Goal: Transaction & Acquisition: Book appointment/travel/reservation

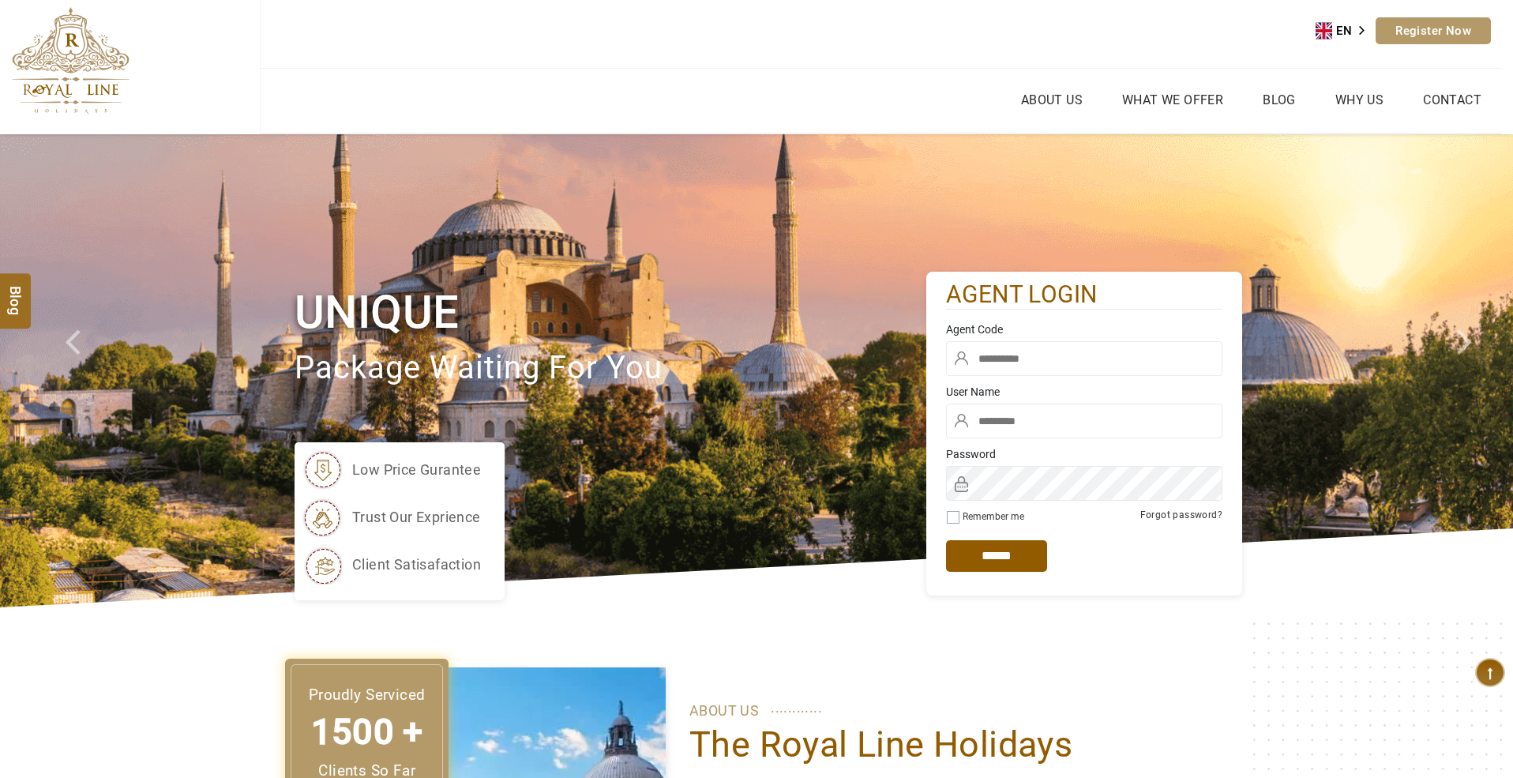
type input "****"
type input "*****"
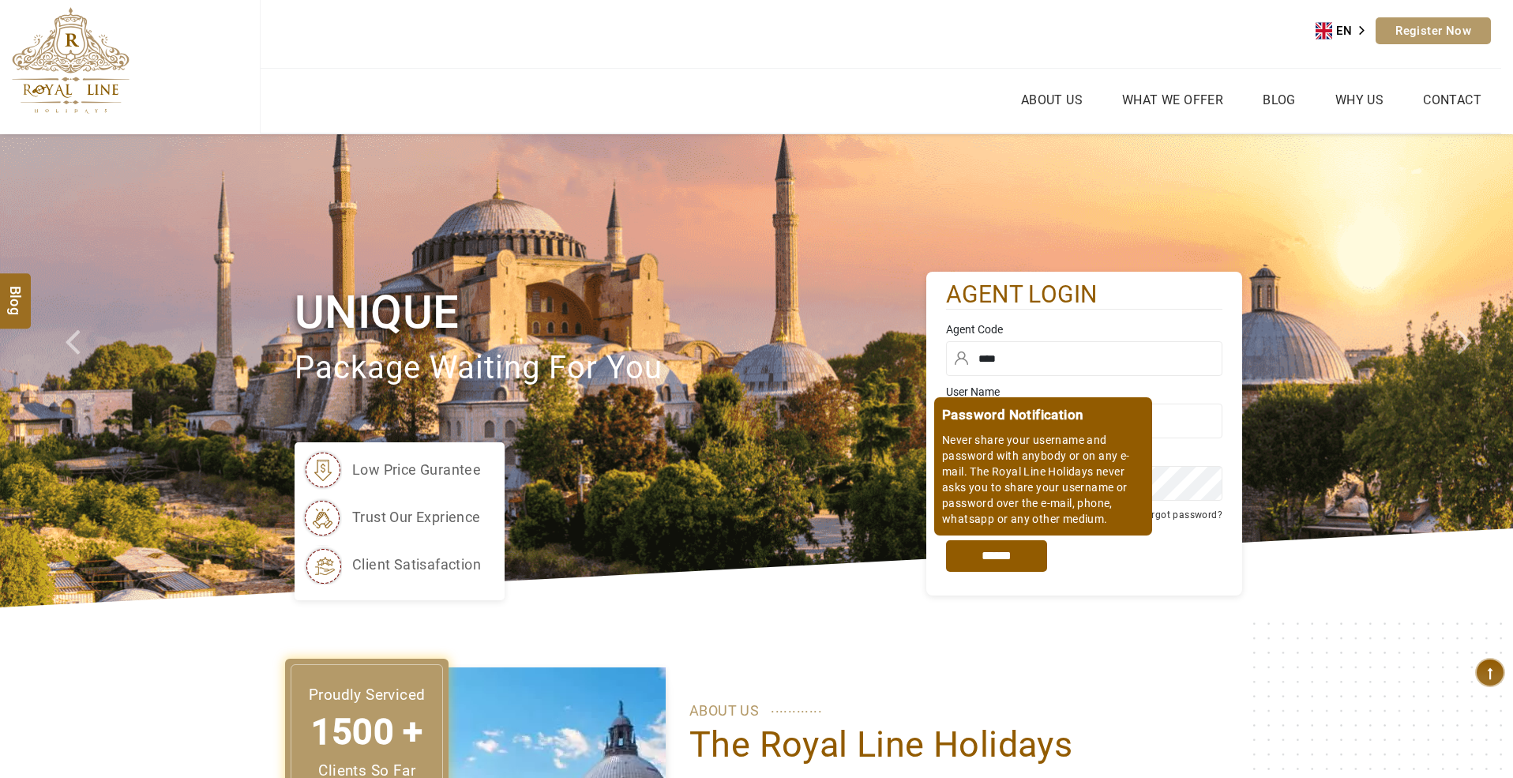
click at [1006, 557] on input "*****" at bounding box center [996, 556] width 101 height 32
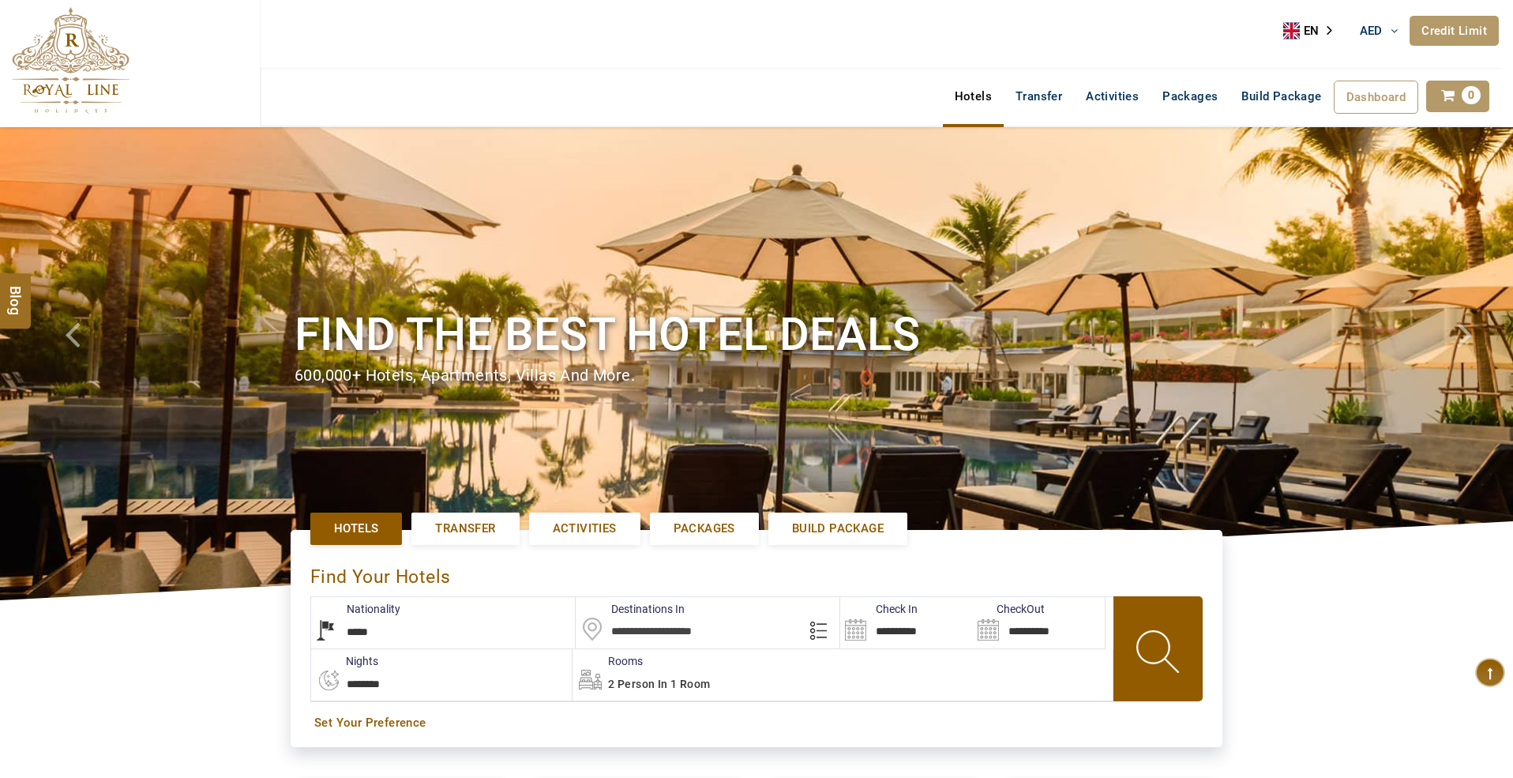
select select "*****"
click at [673, 630] on input "text" at bounding box center [707, 622] width 264 height 51
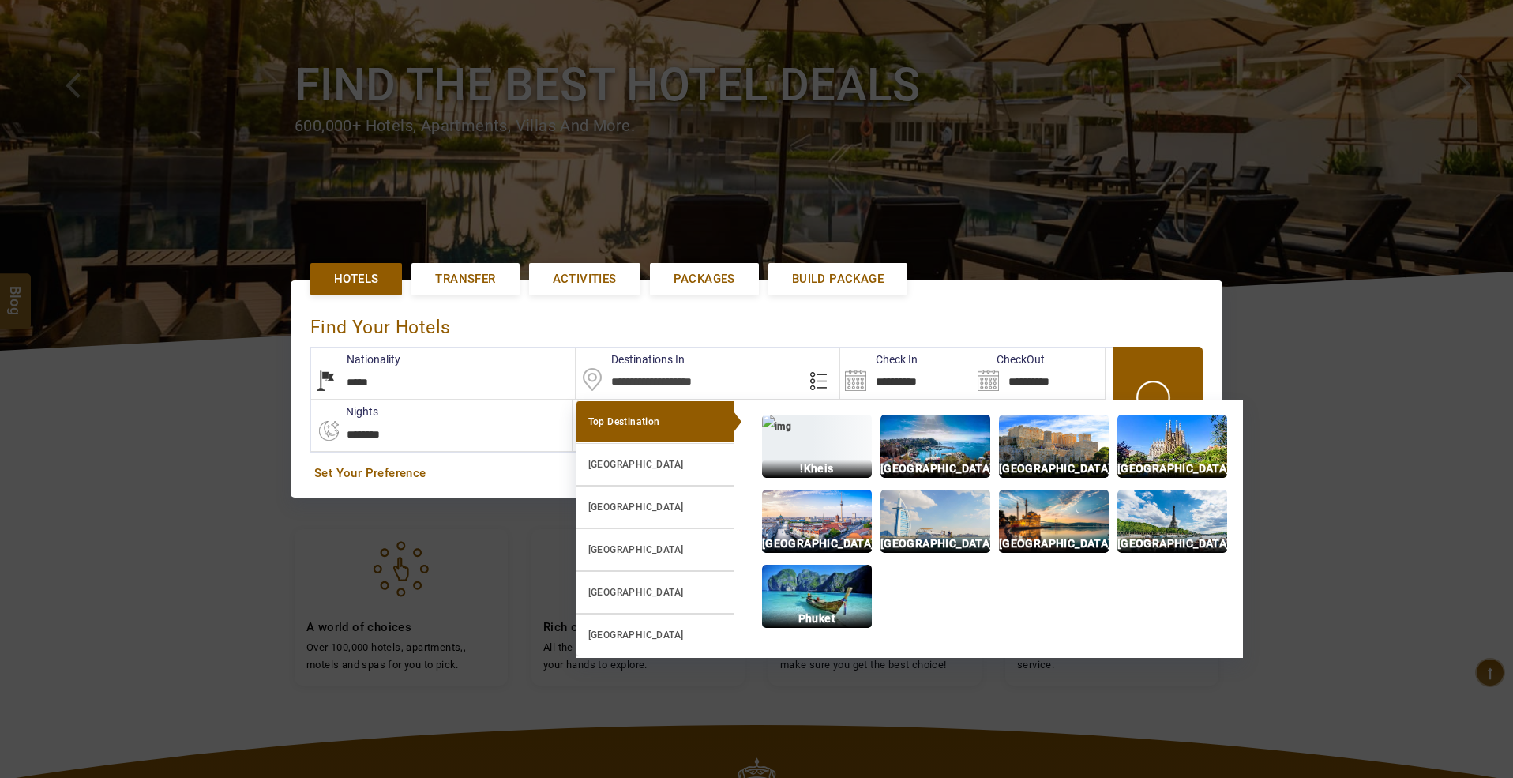
type input "**********"
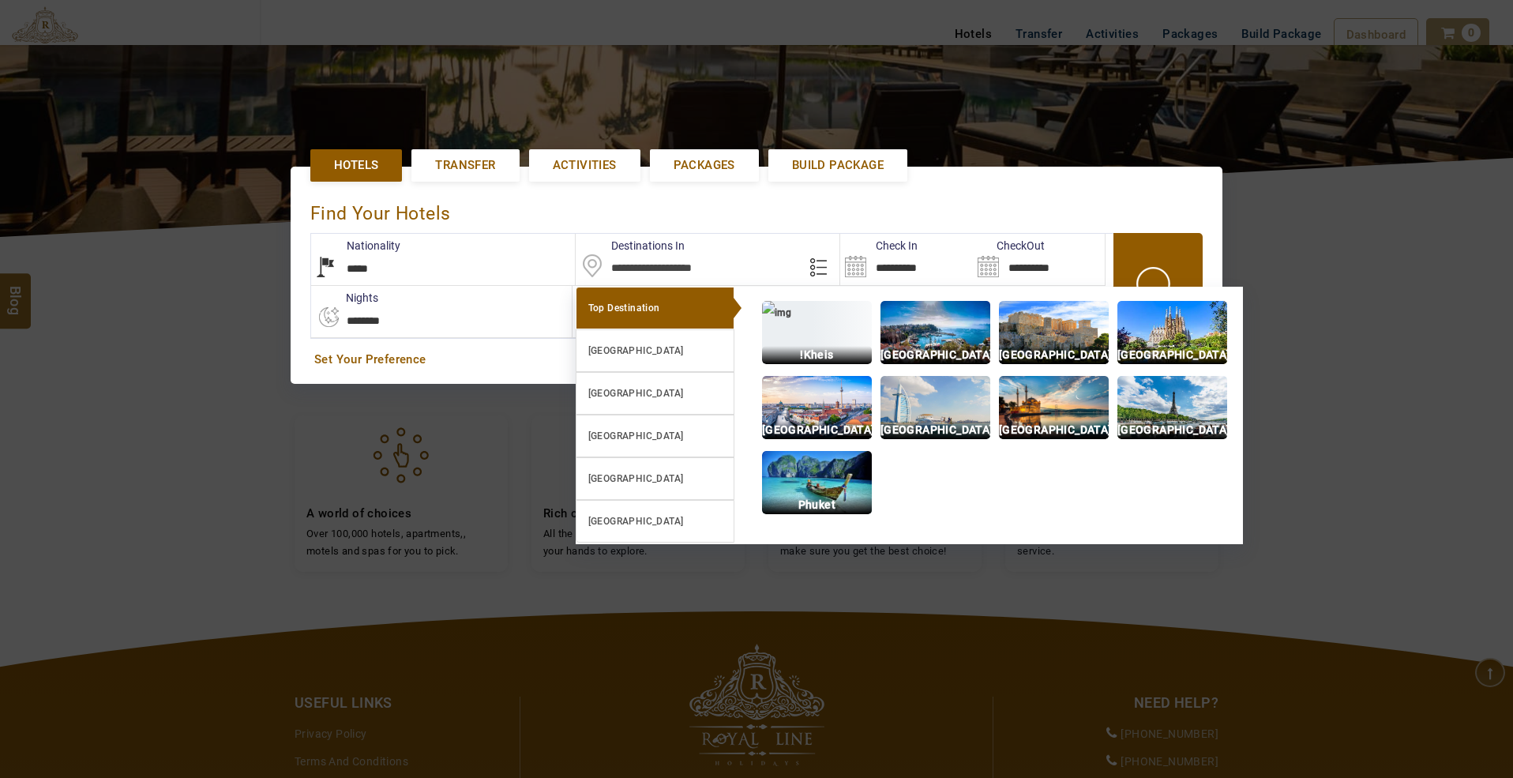
scroll to position [365, 0]
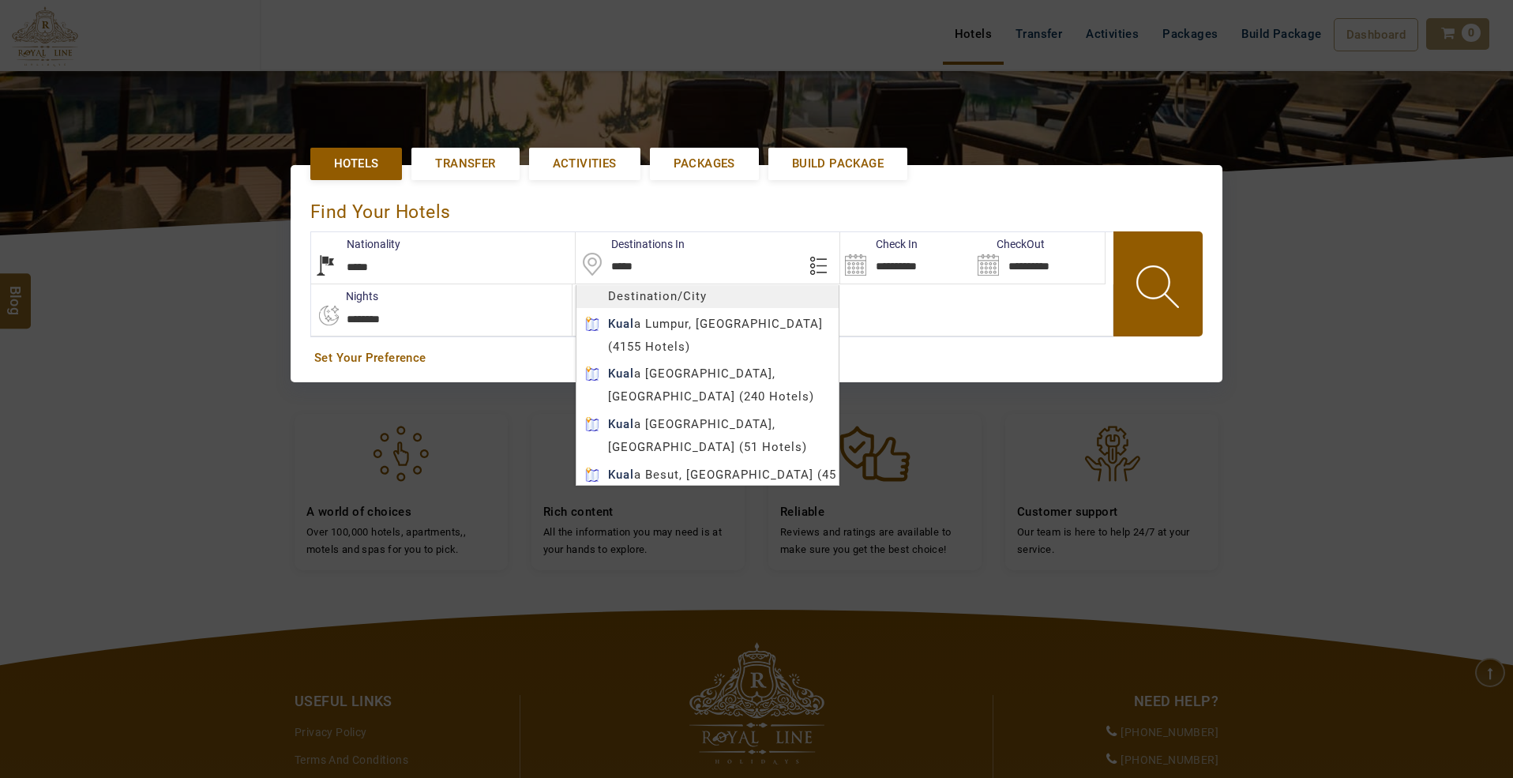
type input "**********"
click at [686, 325] on body "[PERSON_NAME] AED AED AED EUR € USD $ INR ₹ THB ฿ IDR Rp BHD BHD TRY ₺ Credit L…" at bounding box center [756, 329] width 1513 height 1388
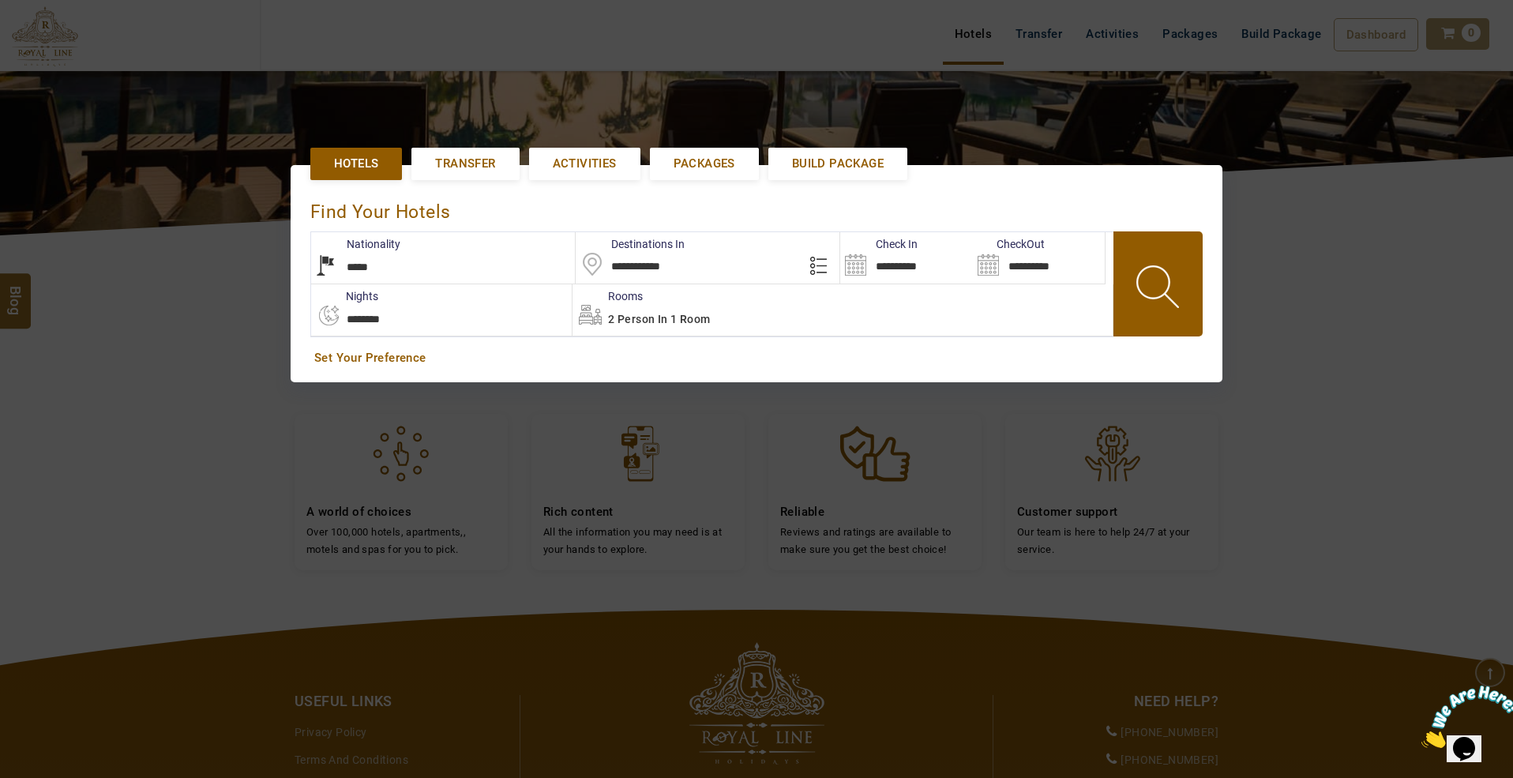
scroll to position [0, 0]
click at [878, 270] on input "**********" at bounding box center [906, 257] width 132 height 51
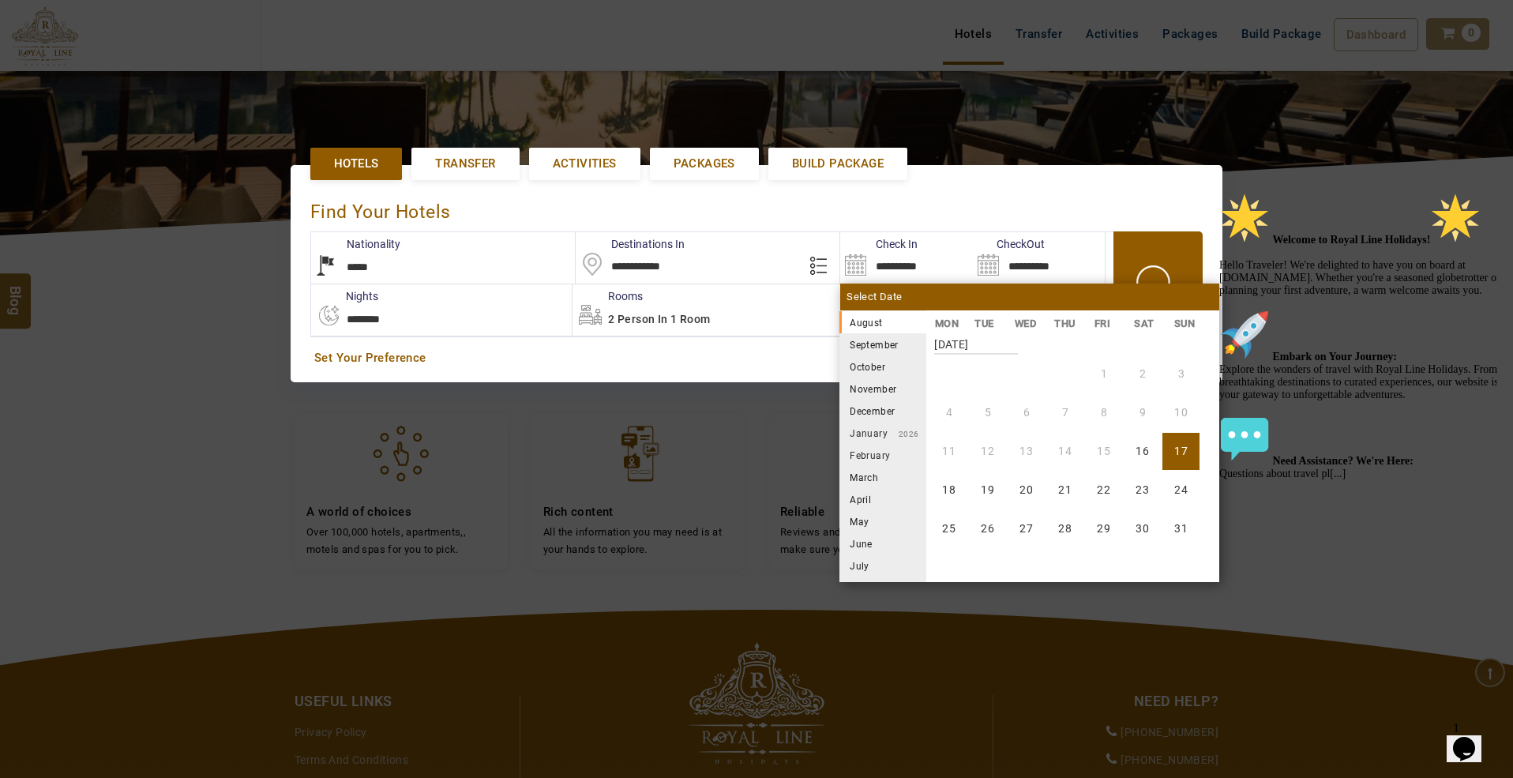
click at [860, 345] on li "September" at bounding box center [882, 344] width 87 height 22
click at [1140, 414] on li "13" at bounding box center [1141, 412] width 37 height 37
type input "**********"
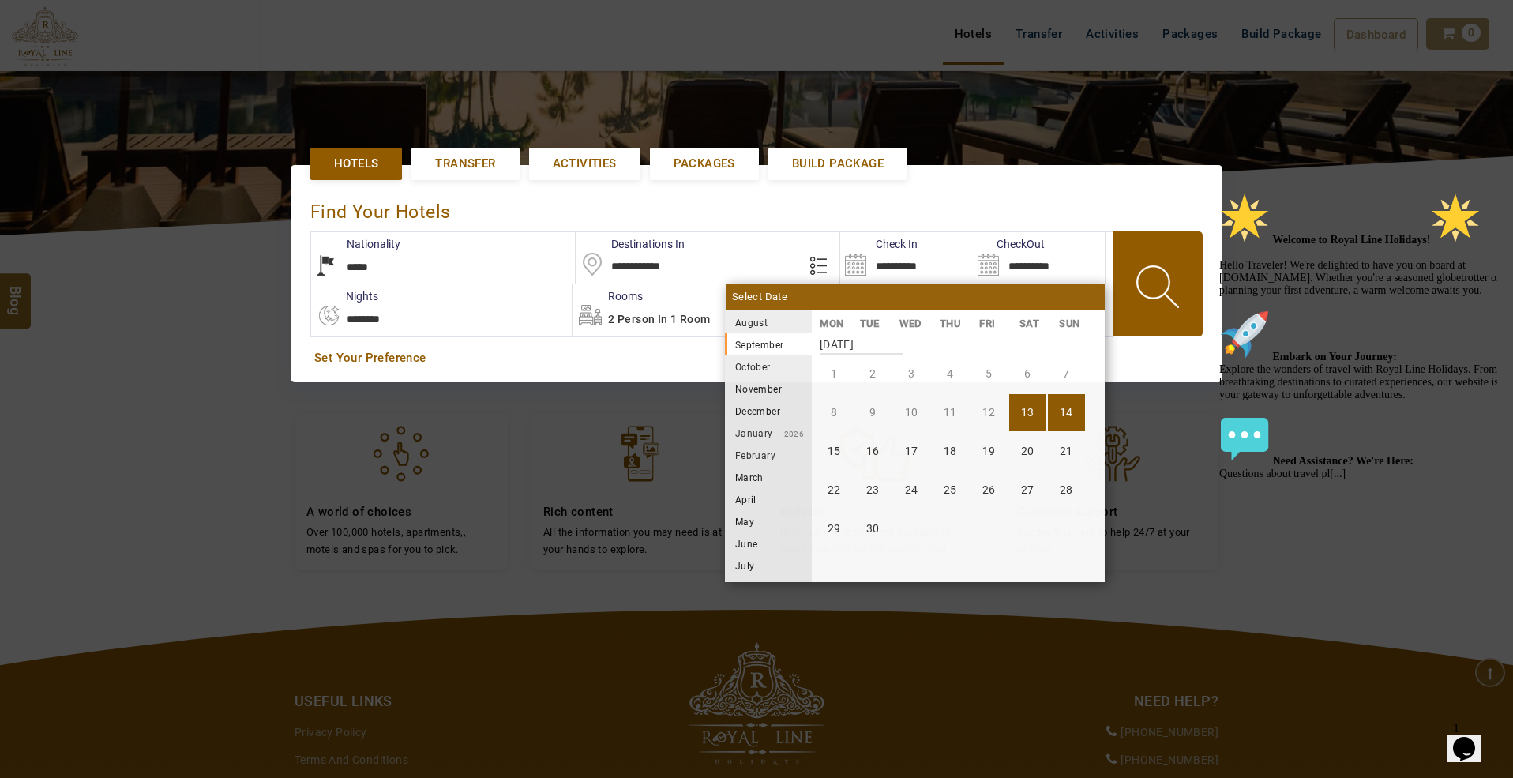
click at [1071, 409] on li "14" at bounding box center [1066, 412] width 37 height 37
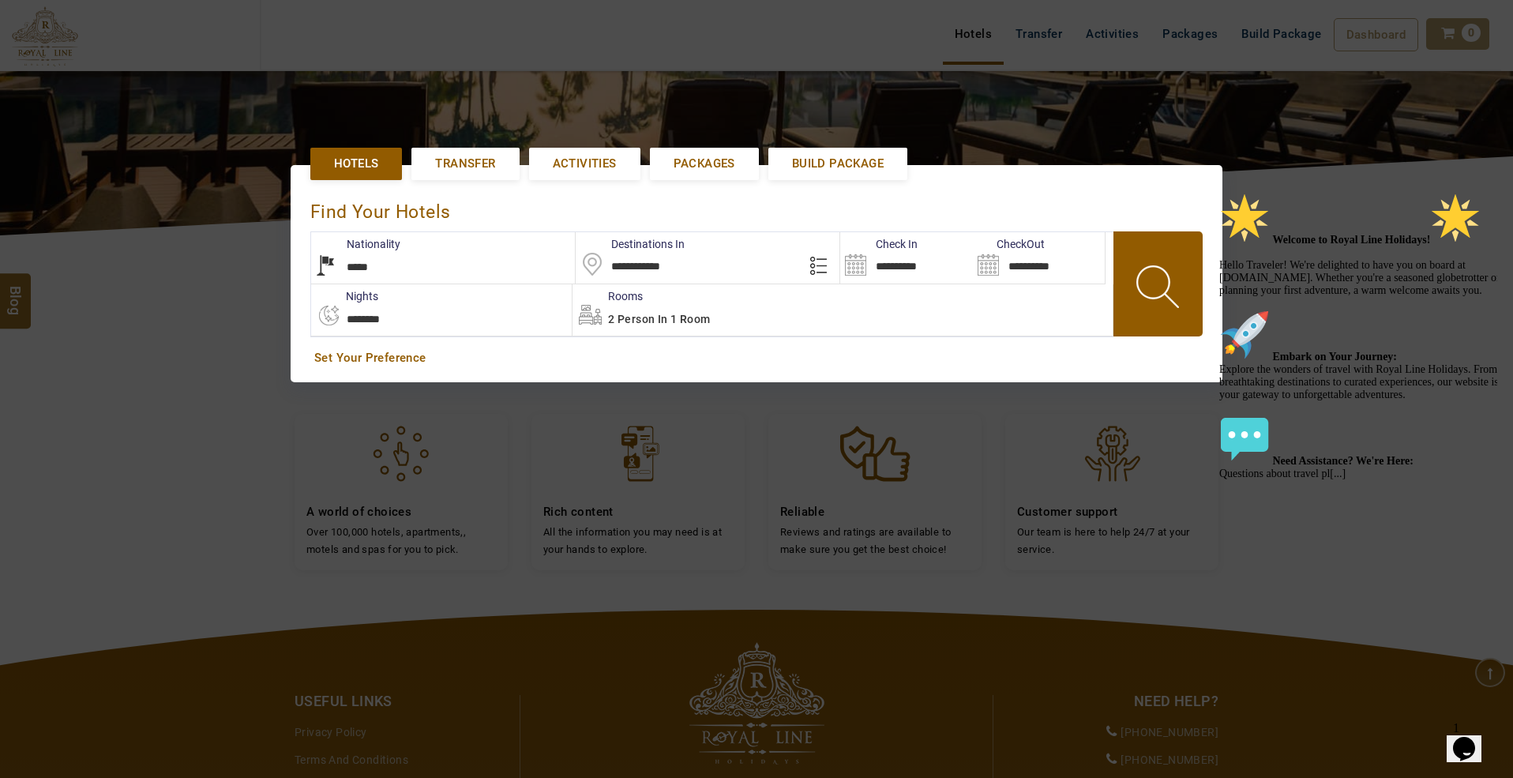
click at [1163, 297] on span at bounding box center [1158, 289] width 71 height 78
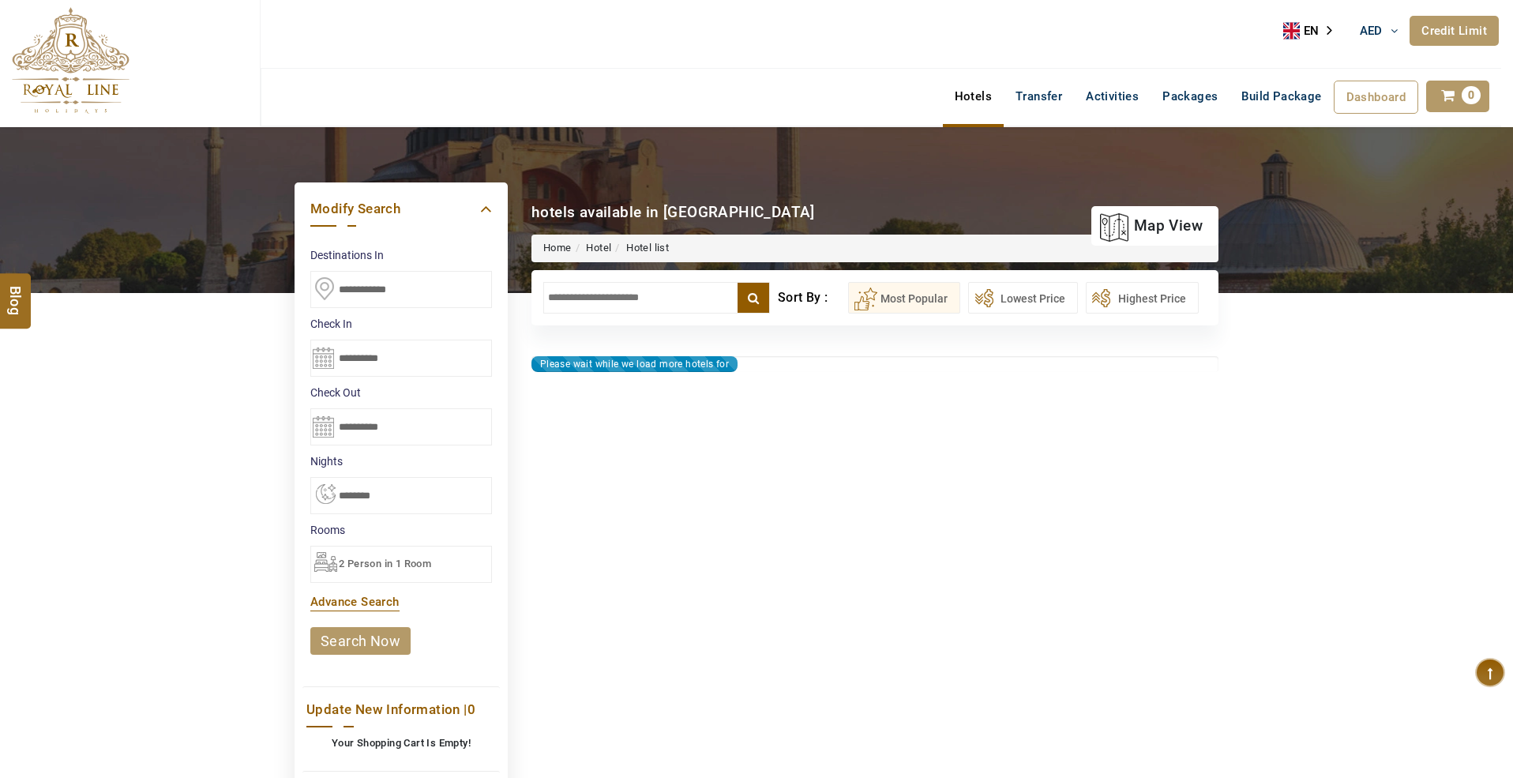
type input "**********"
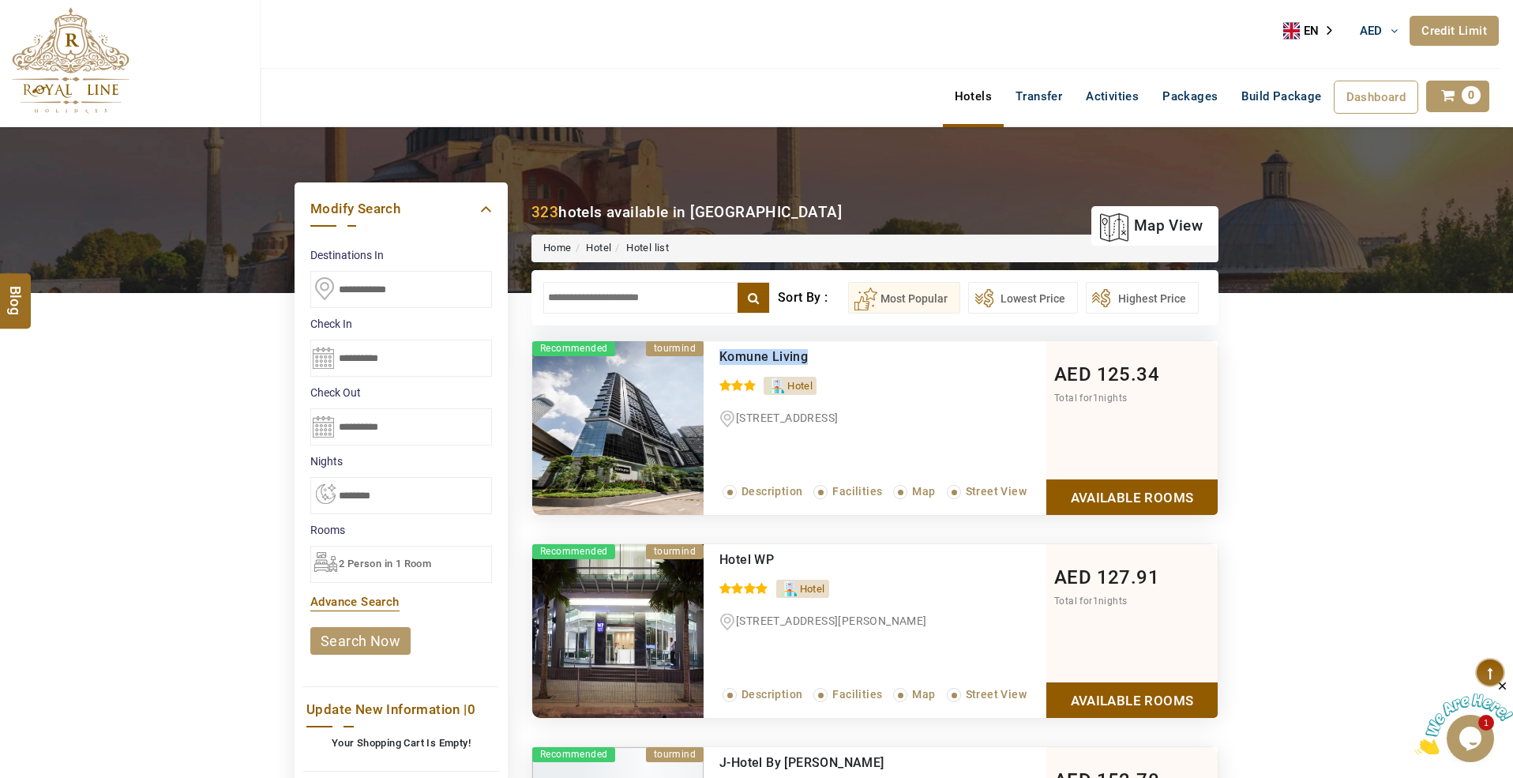
drag, startPoint x: 824, startPoint y: 358, endPoint x: 722, endPoint y: 351, distance: 102.9
click at [722, 351] on div "Komune Living" at bounding box center [849, 357] width 261 height 16
copy span "Komune Living"
drag, startPoint x: 785, startPoint y: 562, endPoint x: 722, endPoint y: 569, distance: 63.6
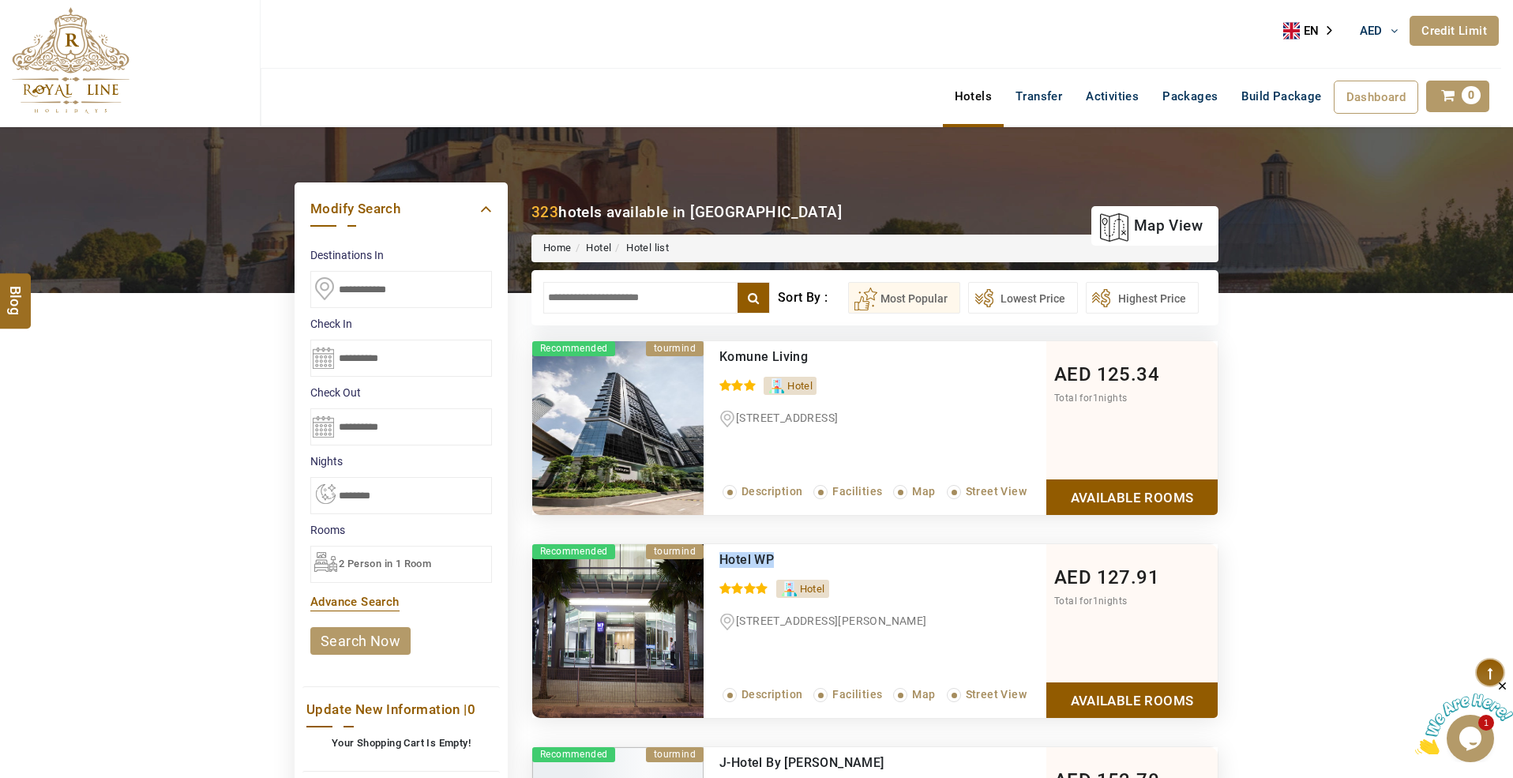
click at [722, 568] on div "Hotel WP" at bounding box center [849, 560] width 261 height 16
copy span "Hotel WP"
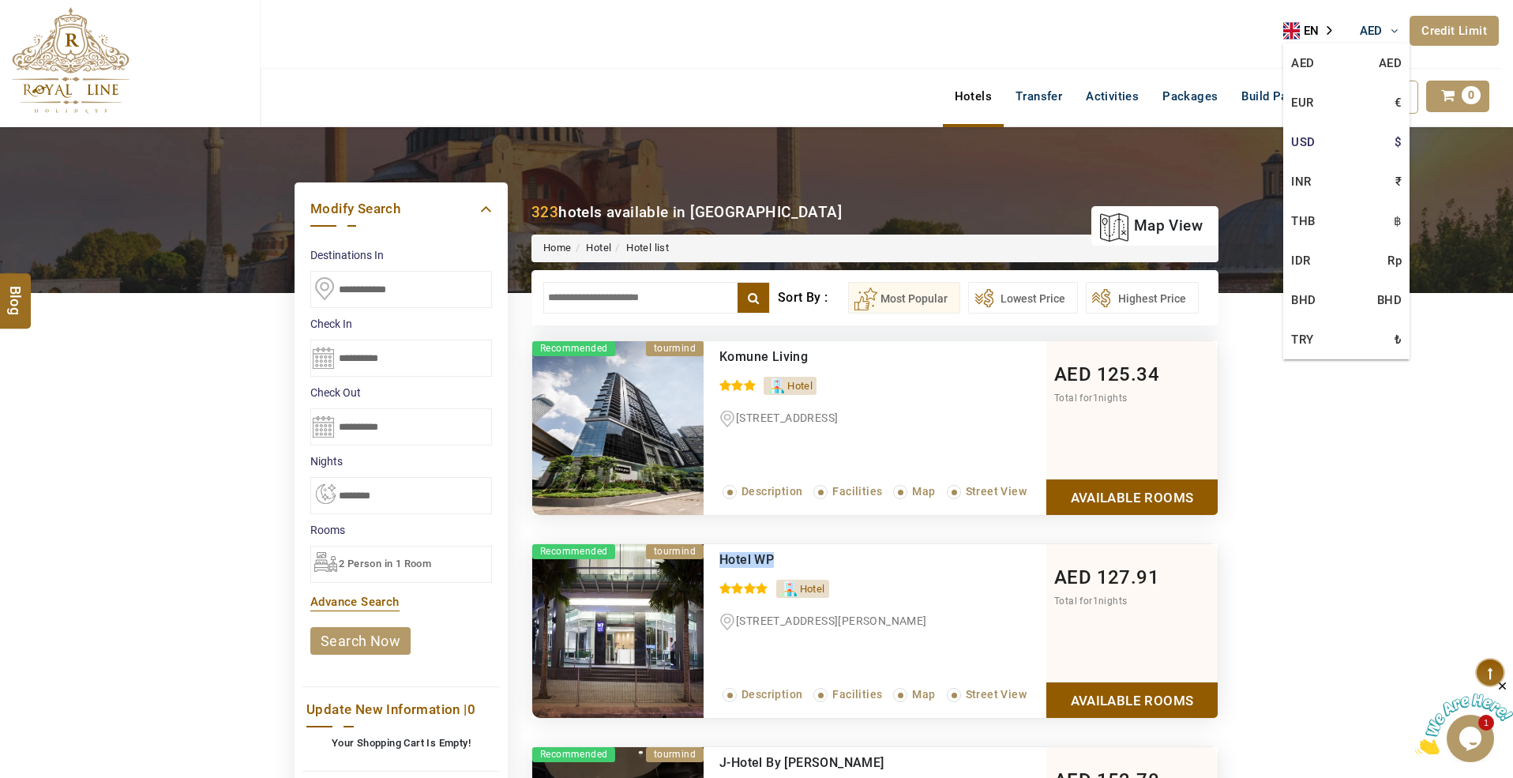
click at [1314, 142] on link "USD $" at bounding box center [1346, 141] width 126 height 39
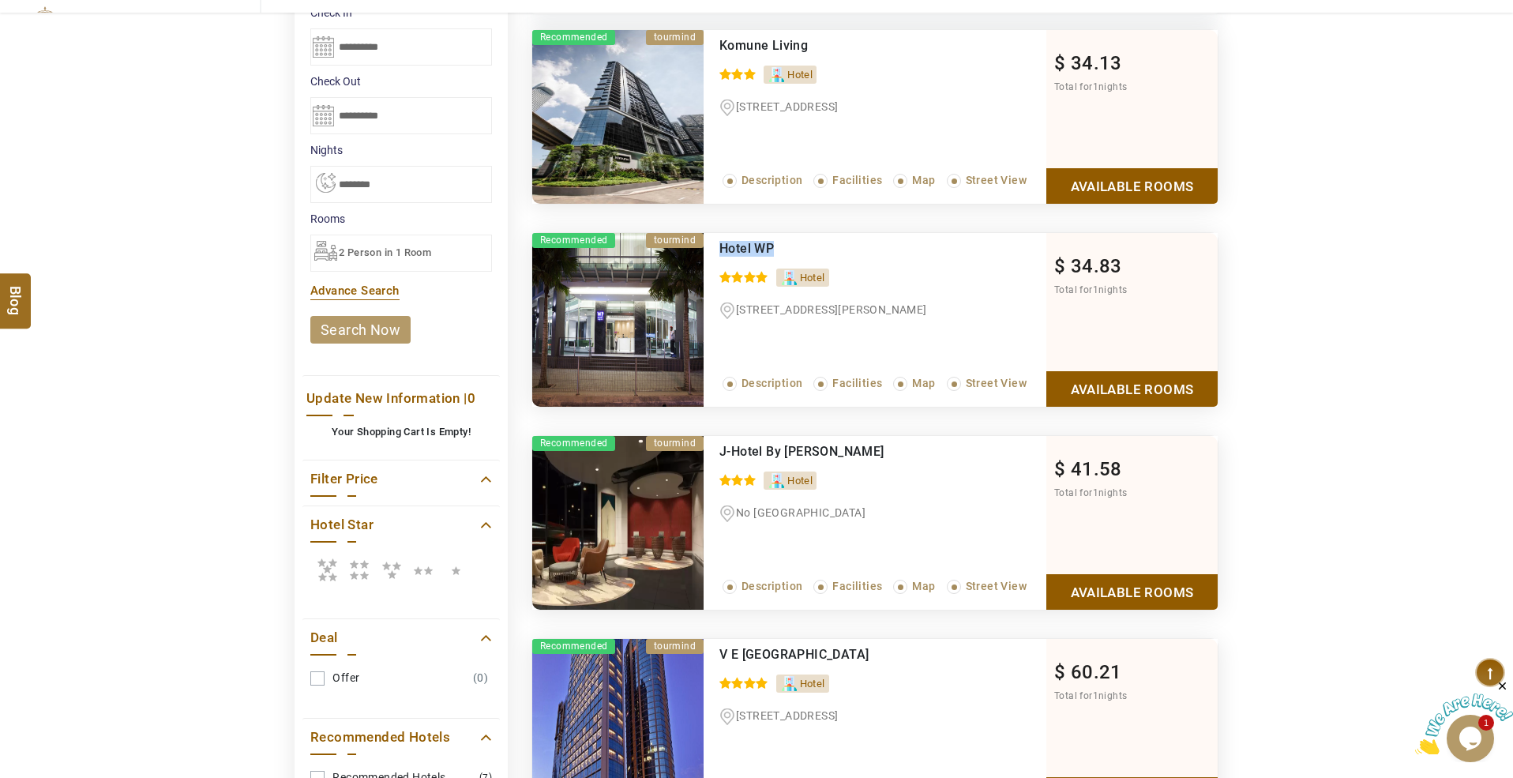
scroll to position [316, 0]
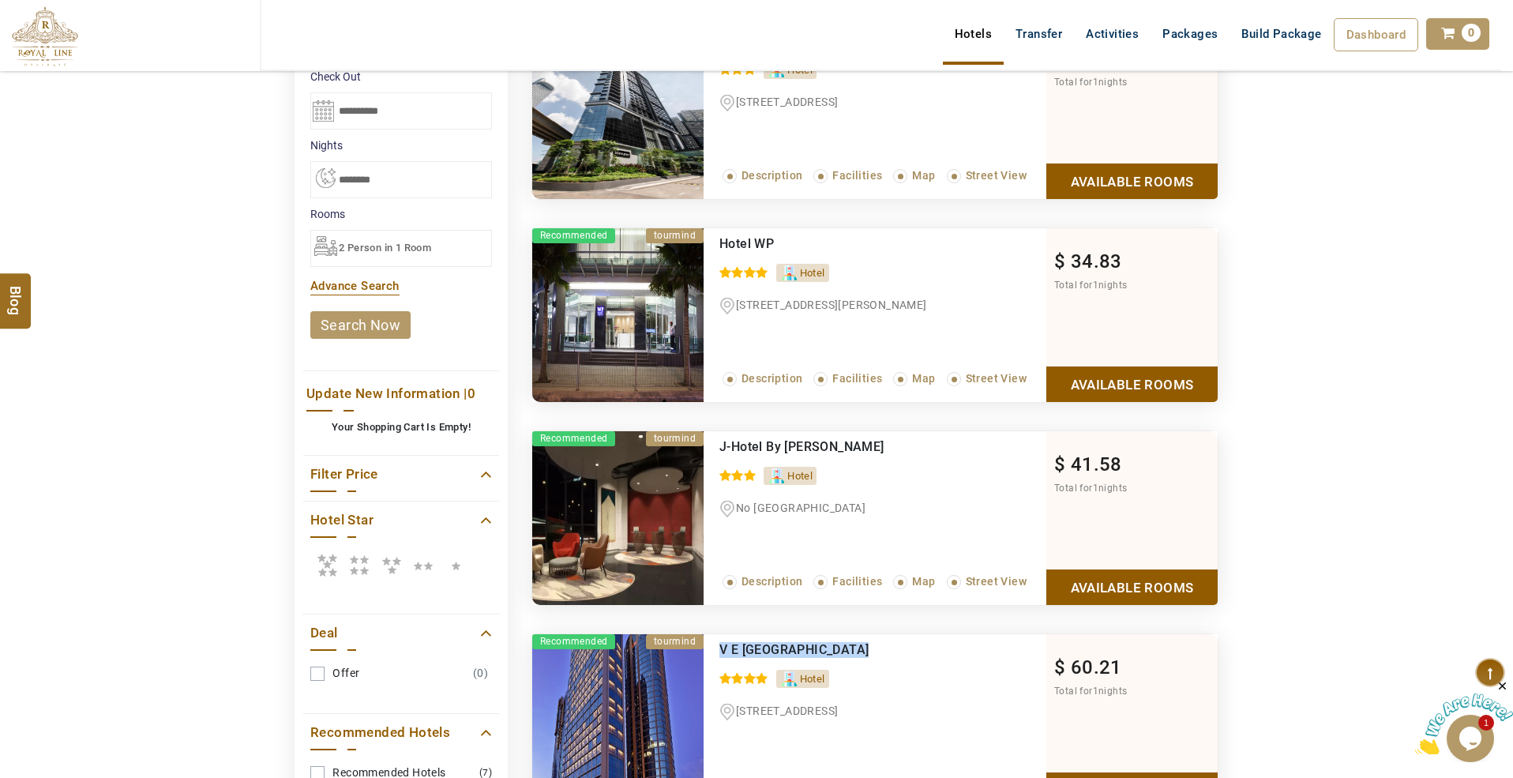
drag, startPoint x: 860, startPoint y: 650, endPoint x: 720, endPoint y: 654, distance: 139.8
click at [720, 654] on div "V E Hotel & Residence" at bounding box center [849, 650] width 261 height 16
copy span "V E Hotel & Residence"
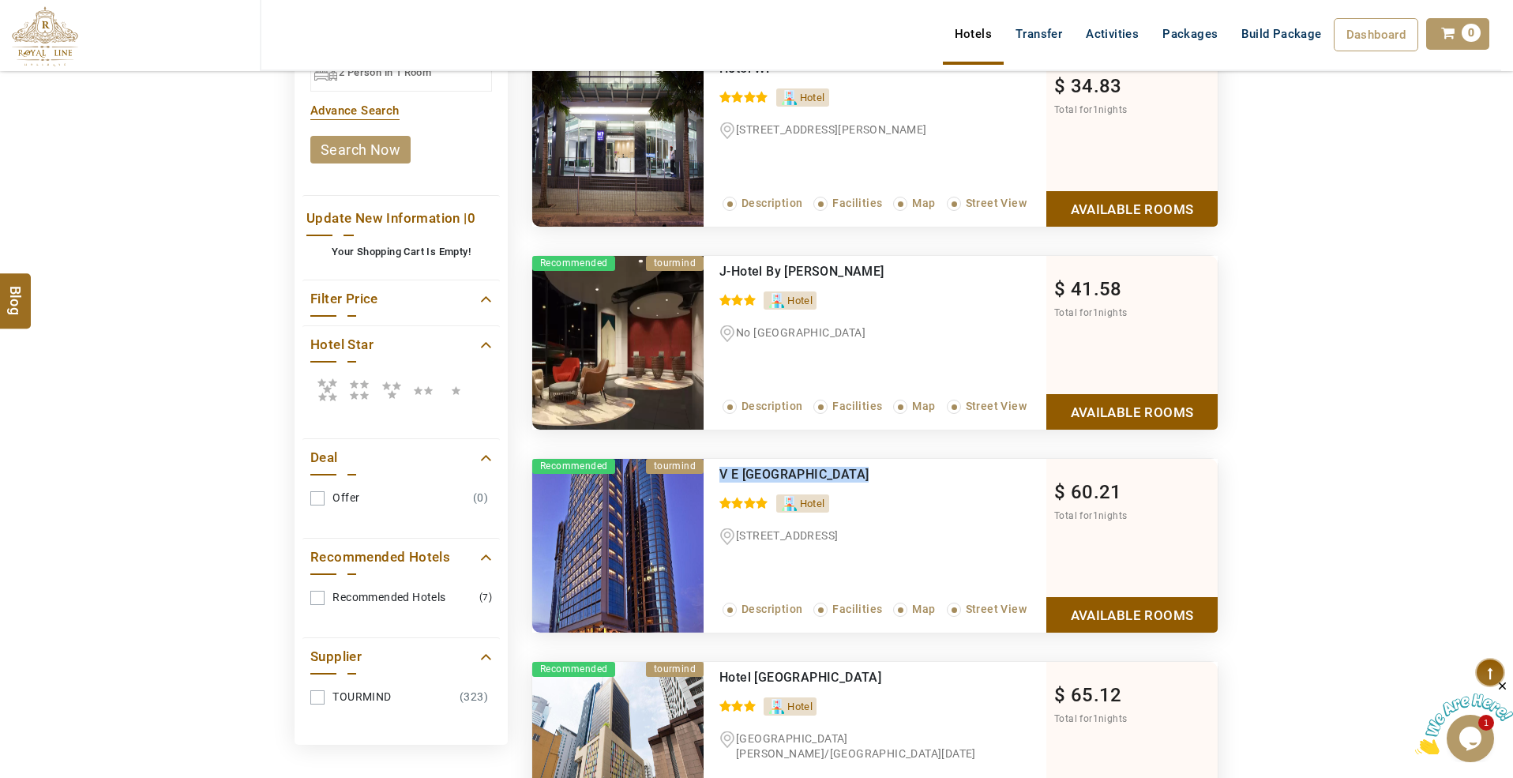
scroll to position [947, 0]
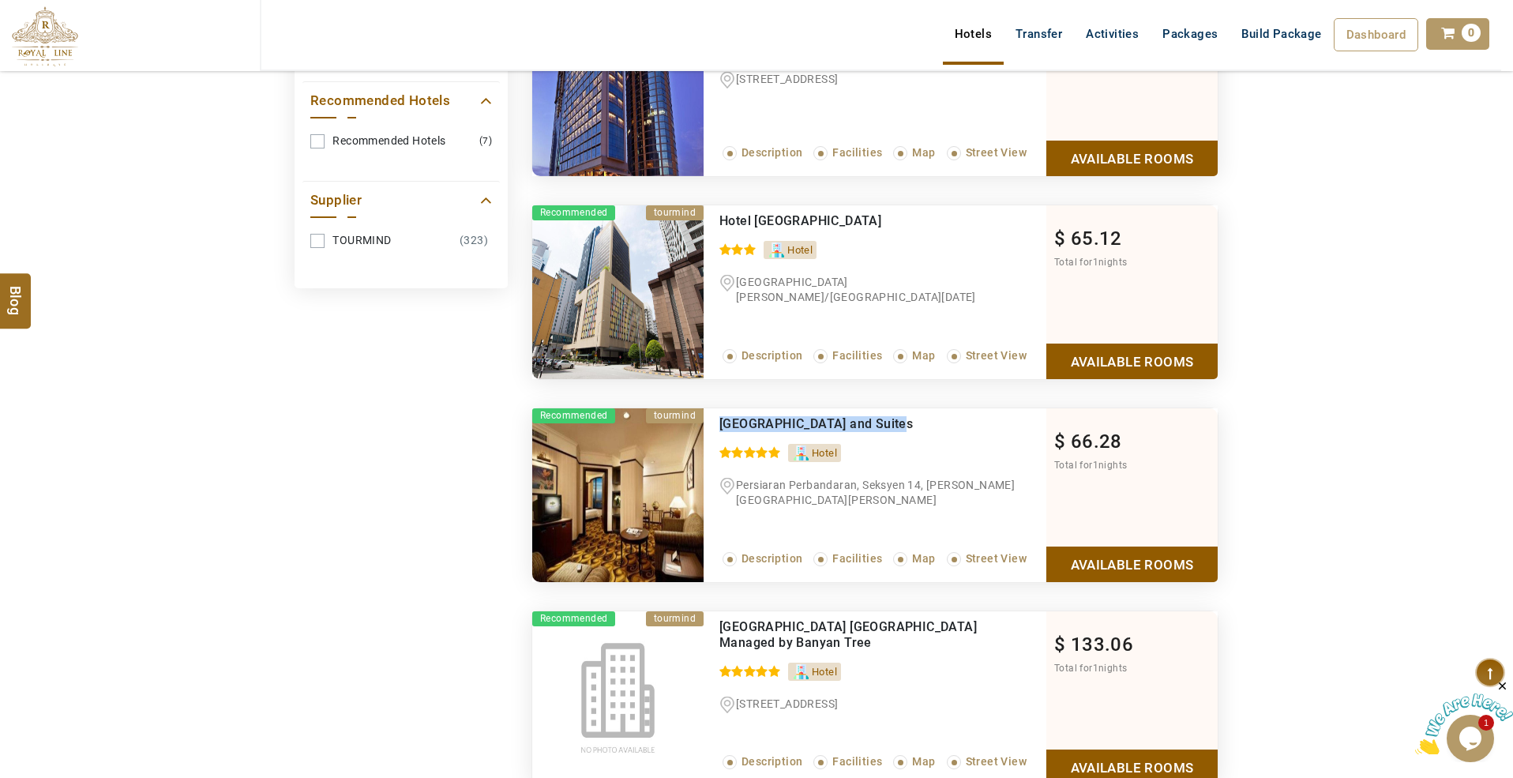
drag, startPoint x: 897, startPoint y: 425, endPoint x: 717, endPoint y: 428, distance: 180.0
click at [717, 428] on div "Mardhiyyah Hotel and Suites 0 / 5 Hotel Persiaran Perbandaran, Seksyen 14, Shah…" at bounding box center [874, 495] width 343 height 174
copy span "Mardhiyyah Hotel and Suites"
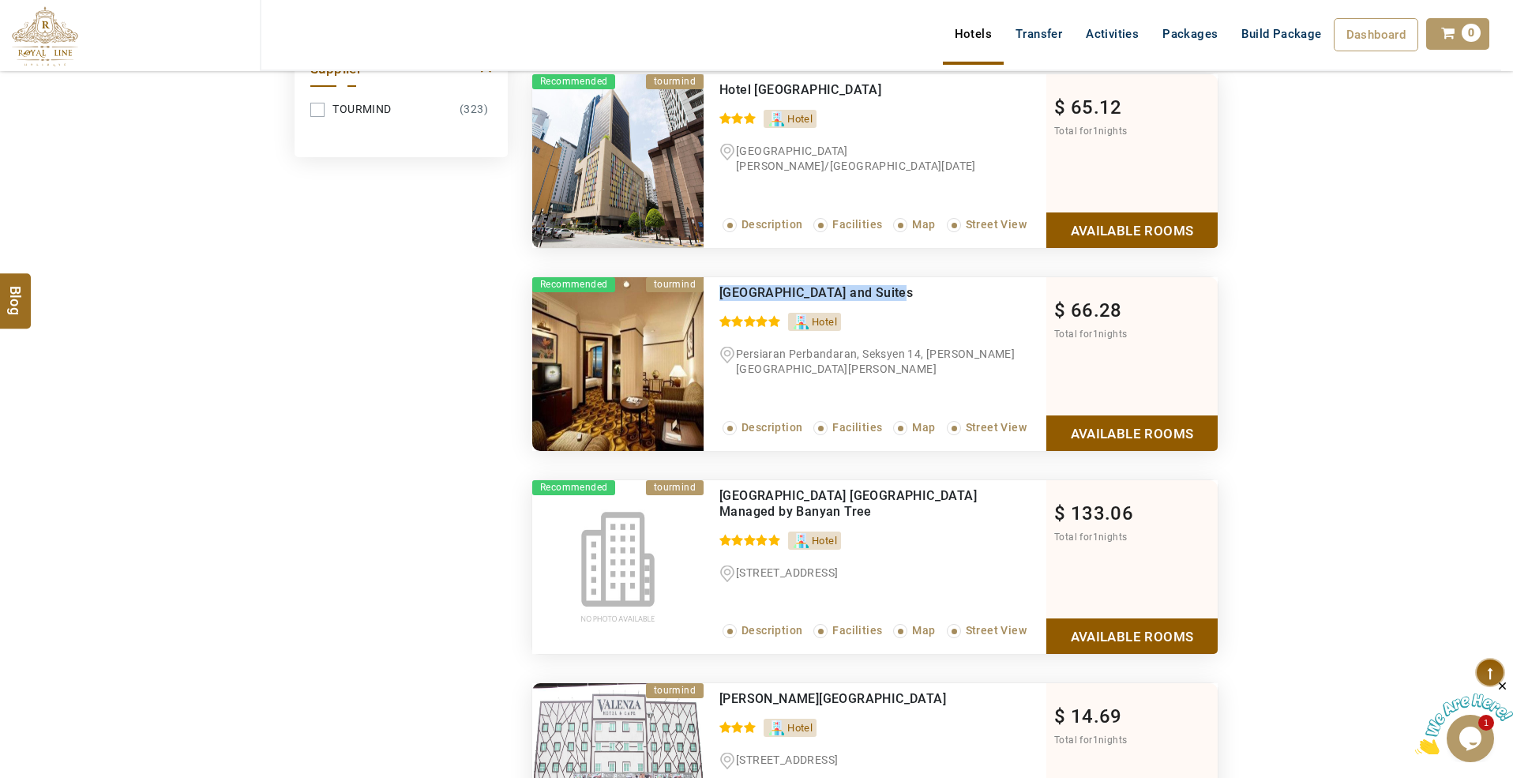
scroll to position [1579, 0]
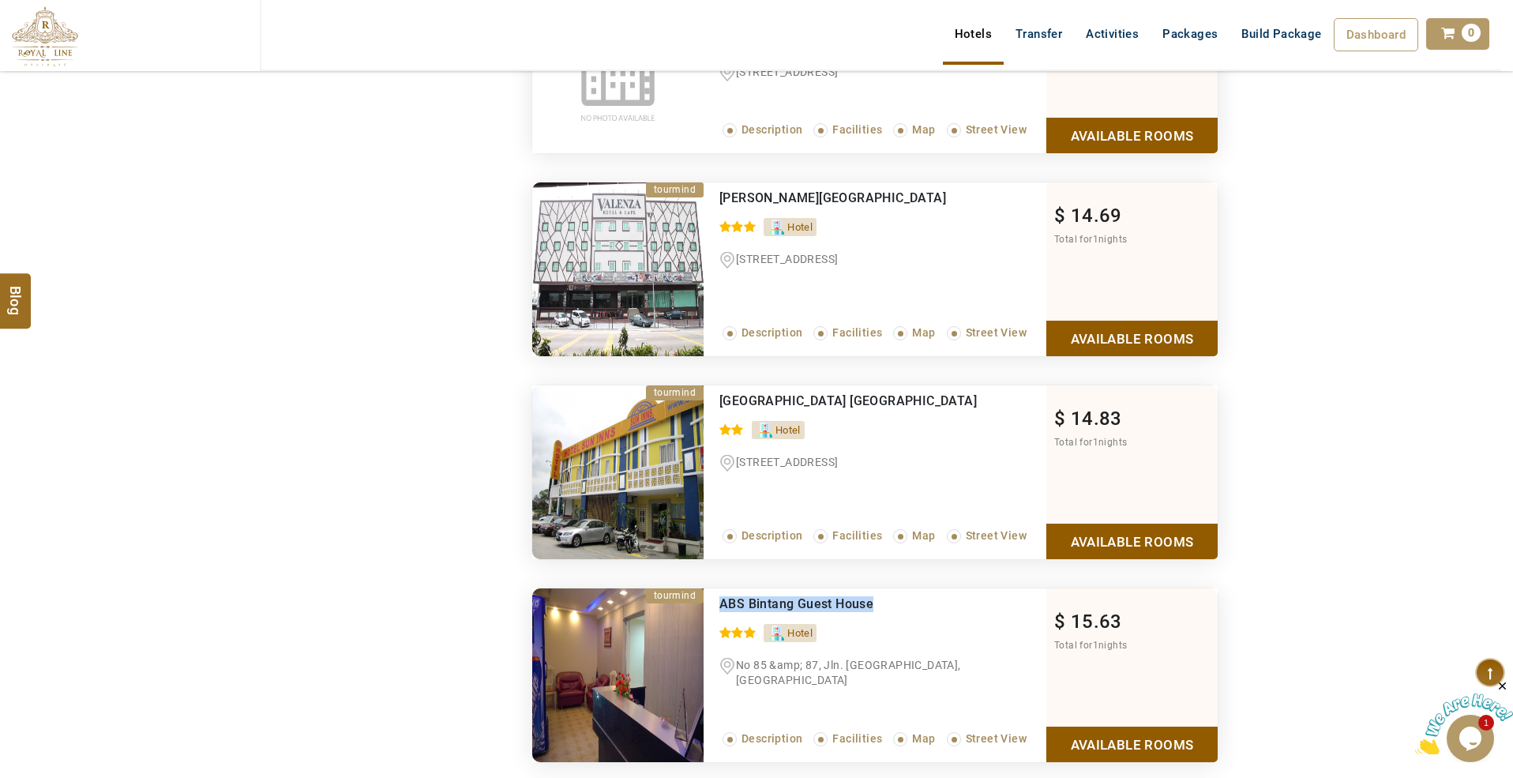
drag, startPoint x: 881, startPoint y: 609, endPoint x: 819, endPoint y: 575, distance: 70.7
click at [722, 607] on div "ABS Bintang Guest House" at bounding box center [849, 604] width 261 height 16
copy span "ABS Bintang Guest House"
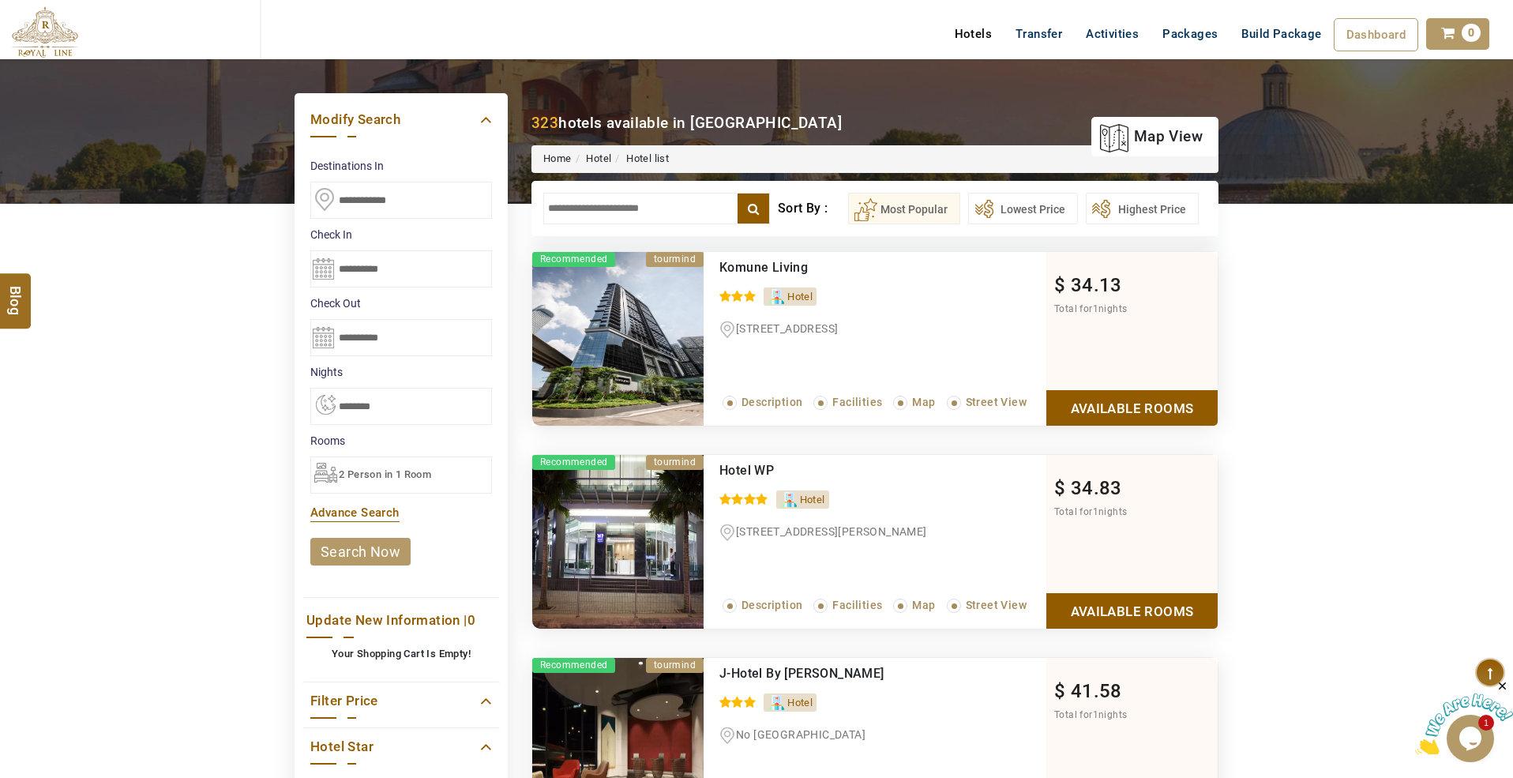
scroll to position [0, 0]
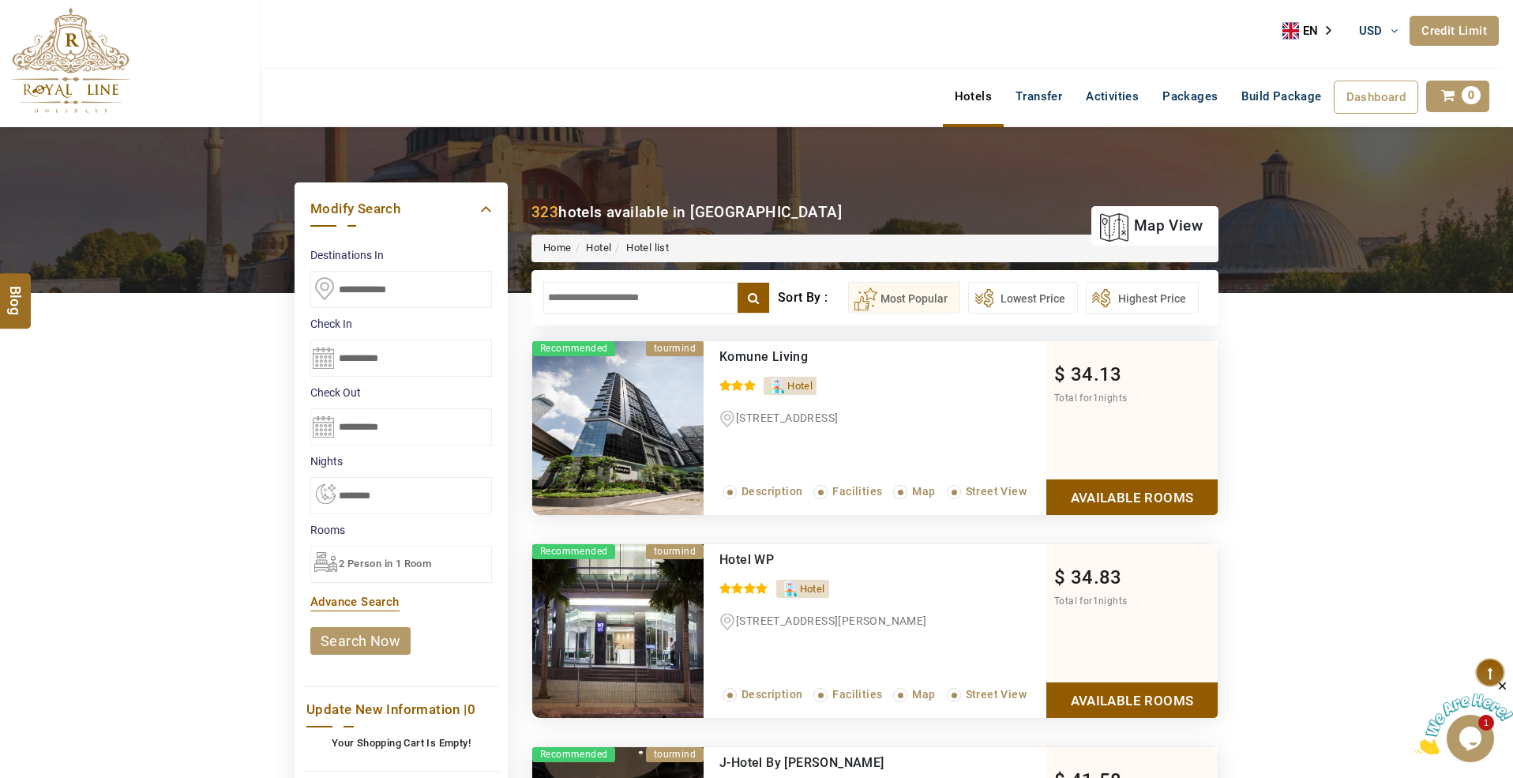
click at [383, 635] on link "search now" at bounding box center [360, 641] width 100 height 28
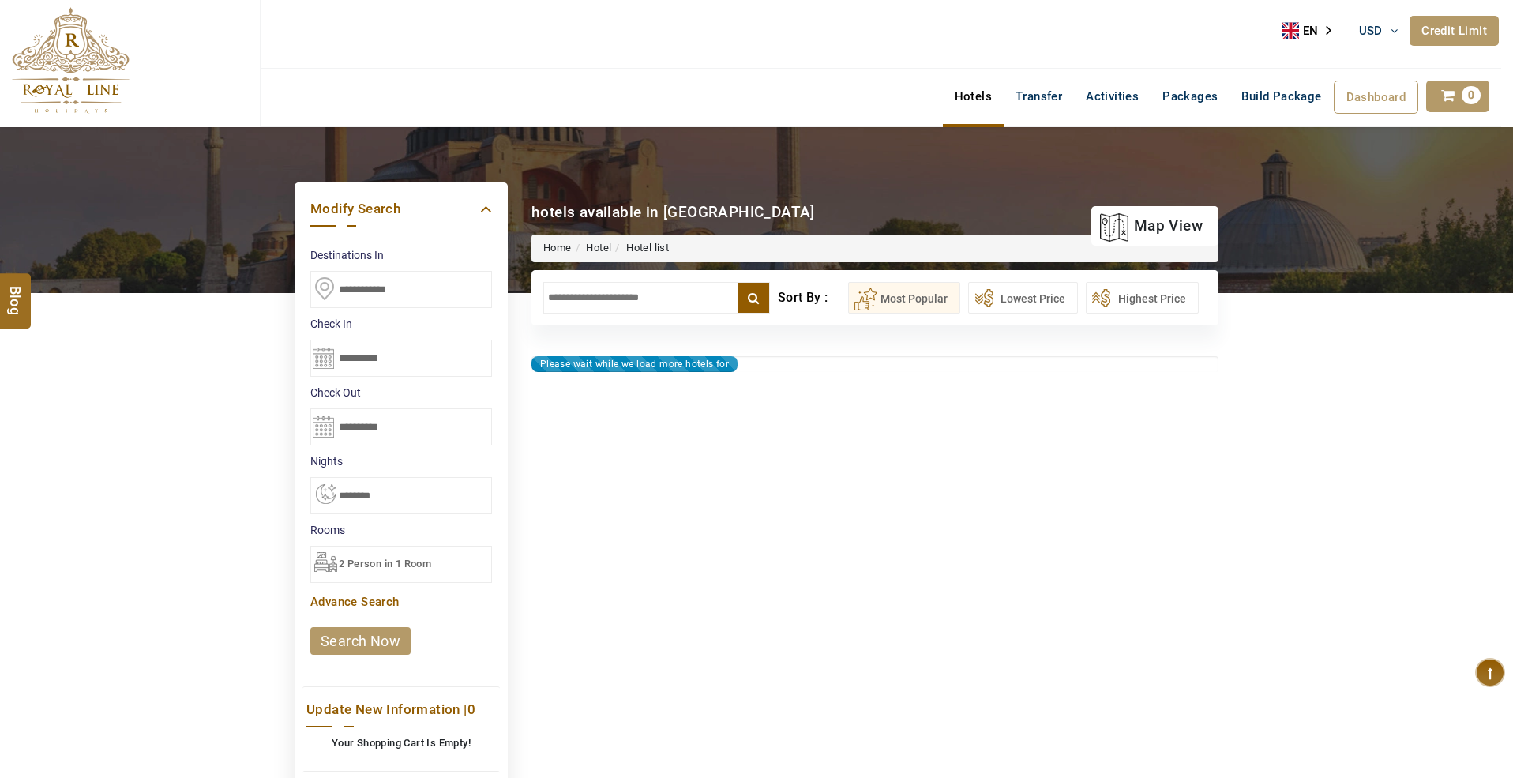
type input "**********"
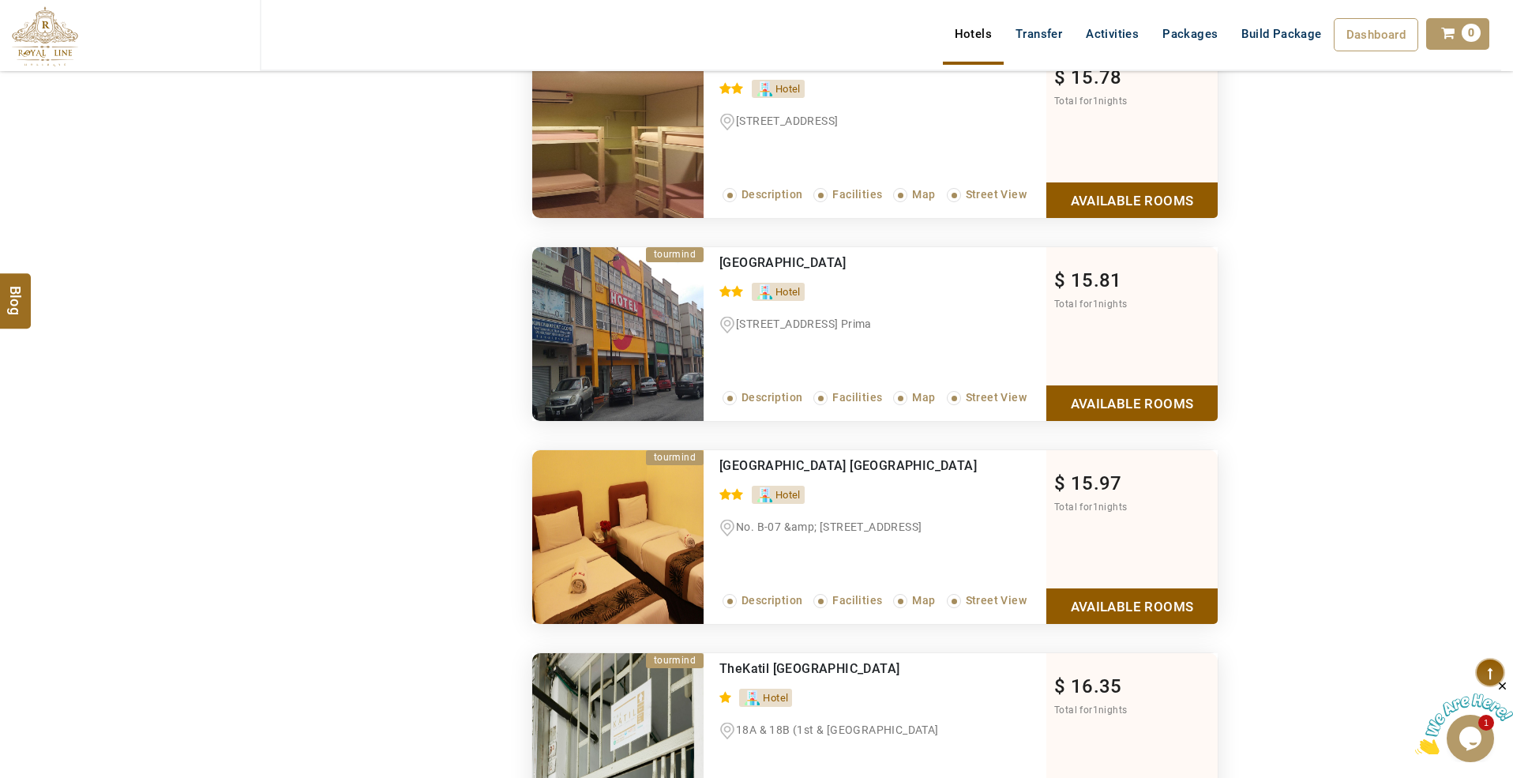
scroll to position [3162, 0]
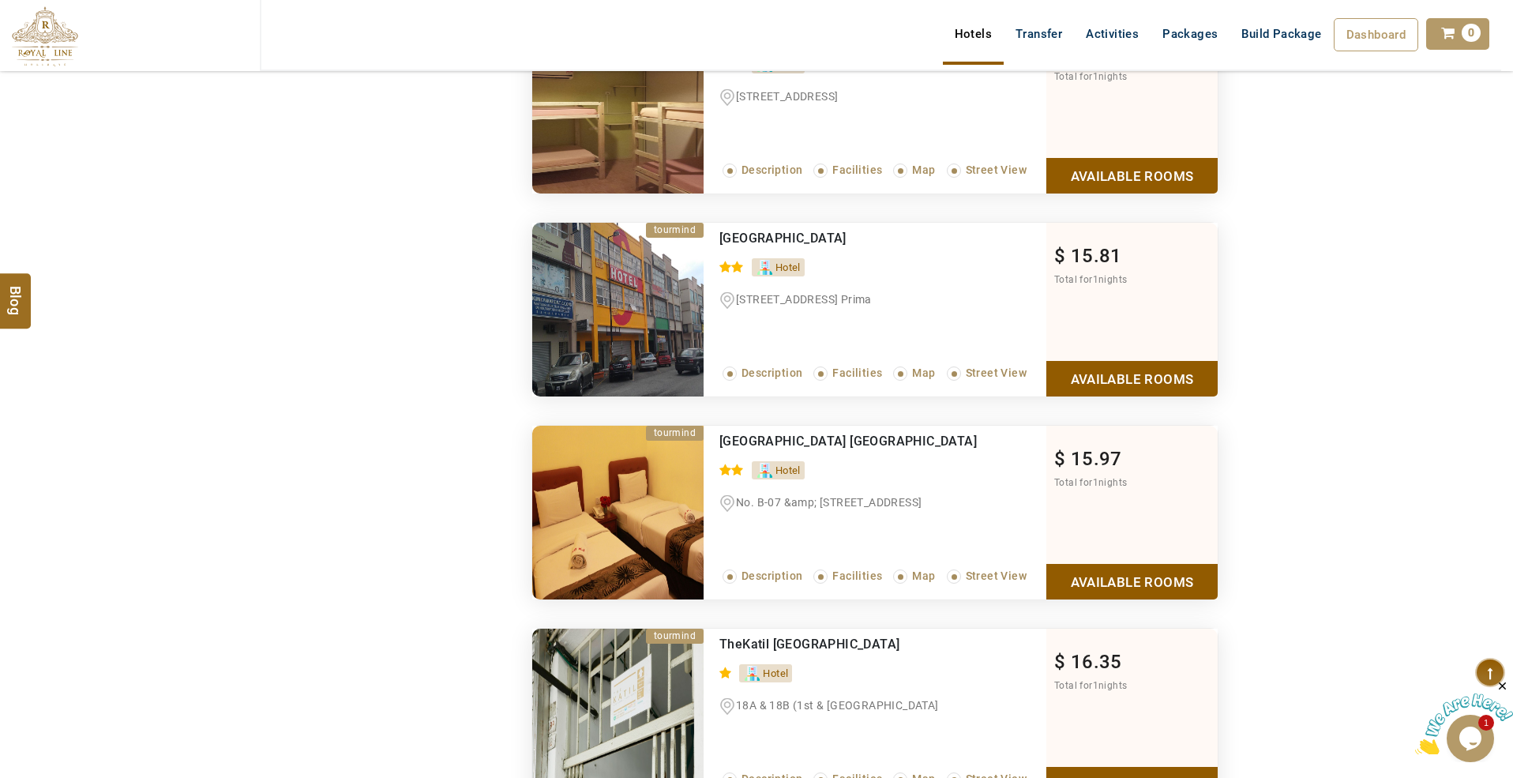
drag, startPoint x: 869, startPoint y: 243, endPoint x: 827, endPoint y: 275, distance: 52.4
click at [719, 246] on div "Ampang Business Hotel" at bounding box center [849, 239] width 261 height 16
copy span "Ampang Business Hotel"
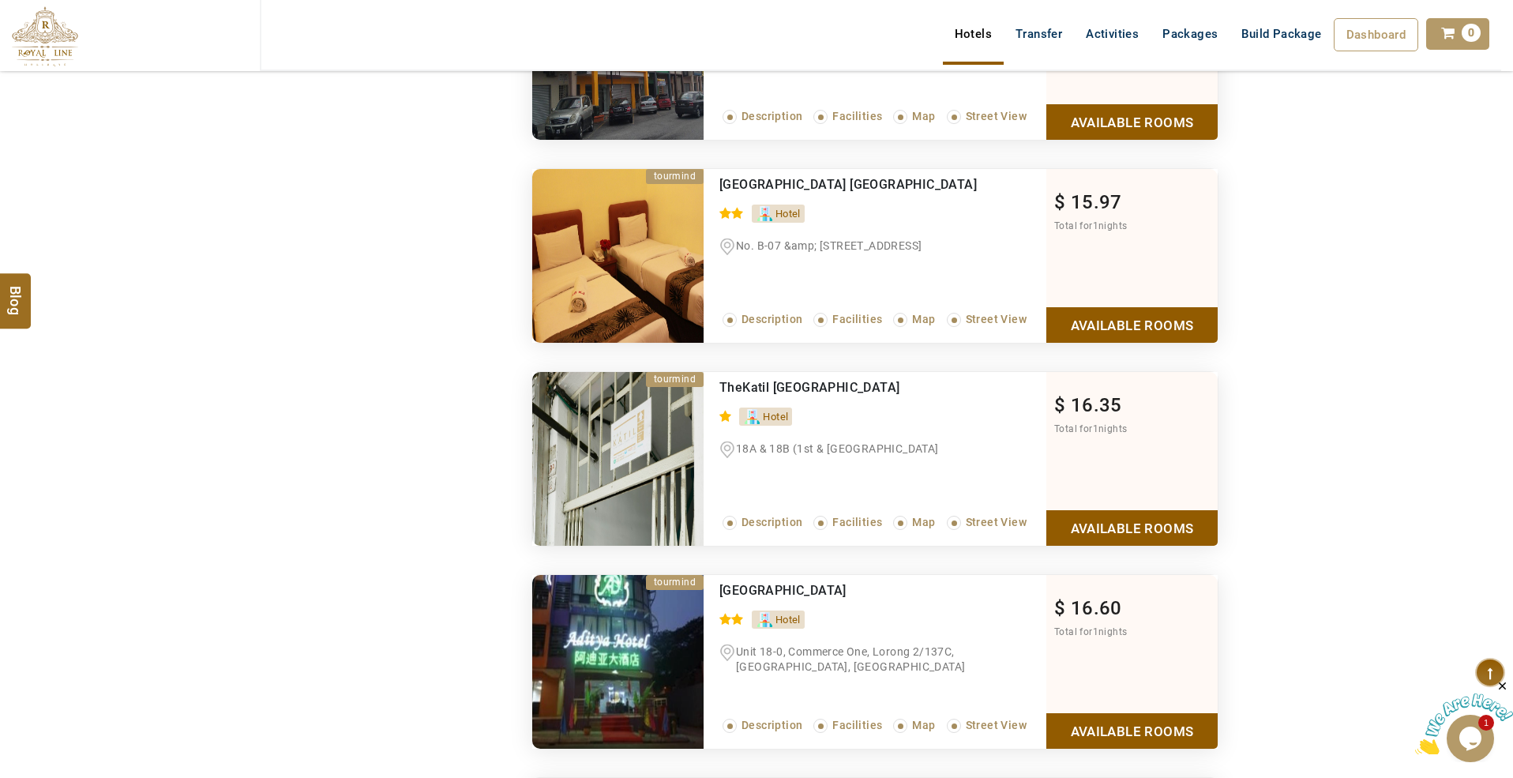
scroll to position [3477, 0]
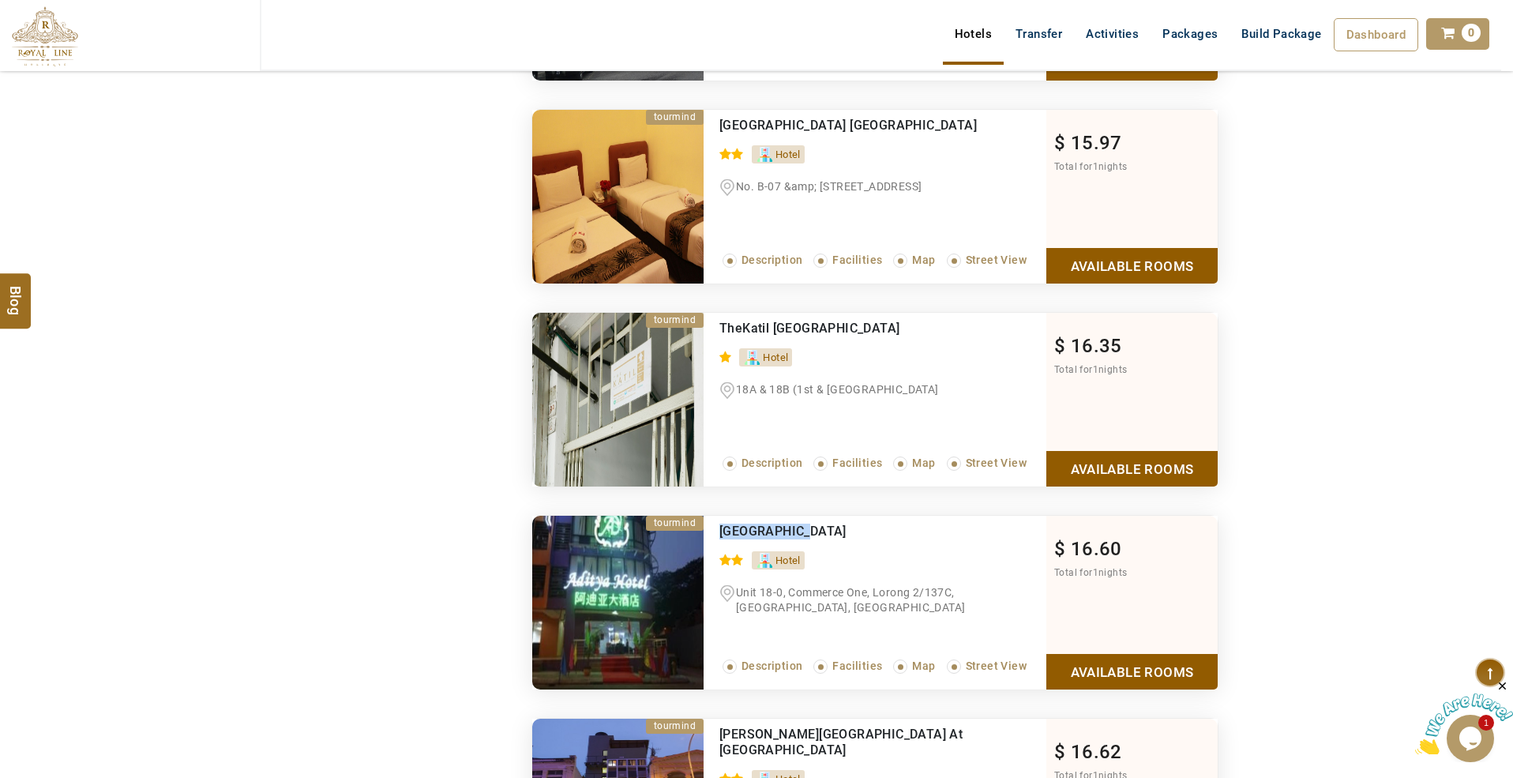
drag, startPoint x: 807, startPoint y: 537, endPoint x: 702, endPoint y: 537, distance: 105.0
click at [702, 537] on li "tourmind Recommended Aditya Hotel 0 / 5 Hotel Unit 18-0, Commerce One, Lorong 2…" at bounding box center [874, 603] width 685 height 174
copy li "Recommended Aditya Hotel"
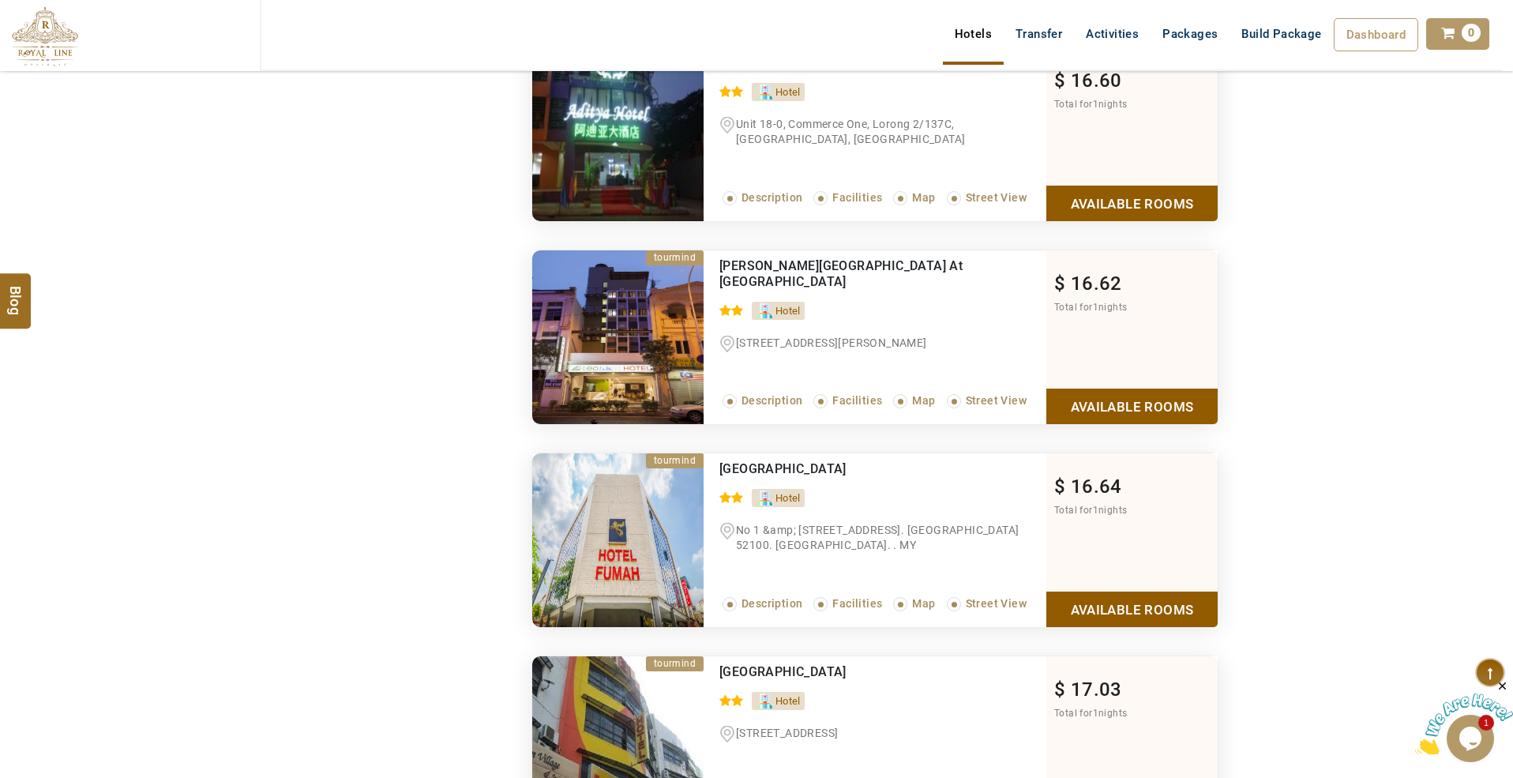
scroll to position [4004, 0]
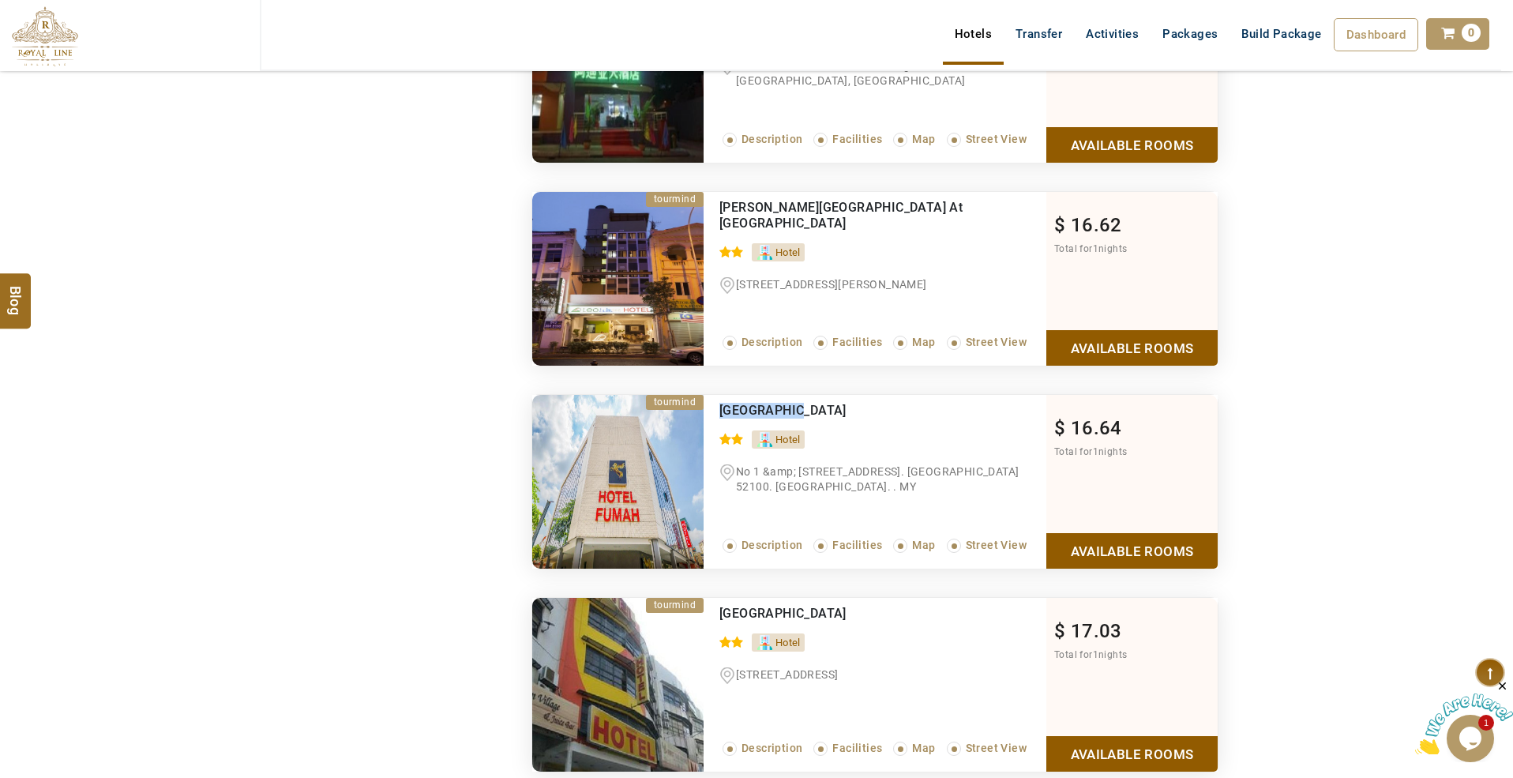
drag, startPoint x: 813, startPoint y: 420, endPoint x: 715, endPoint y: 423, distance: 97.9
click at [715, 423] on div "Fumah Hotel 0 / 5 Hotel No 1 &amp; 3 Jalan Ambong 2. Kepong Baru. 52100. Kuala …" at bounding box center [874, 482] width 343 height 174
copy span "Fumah Hotel"
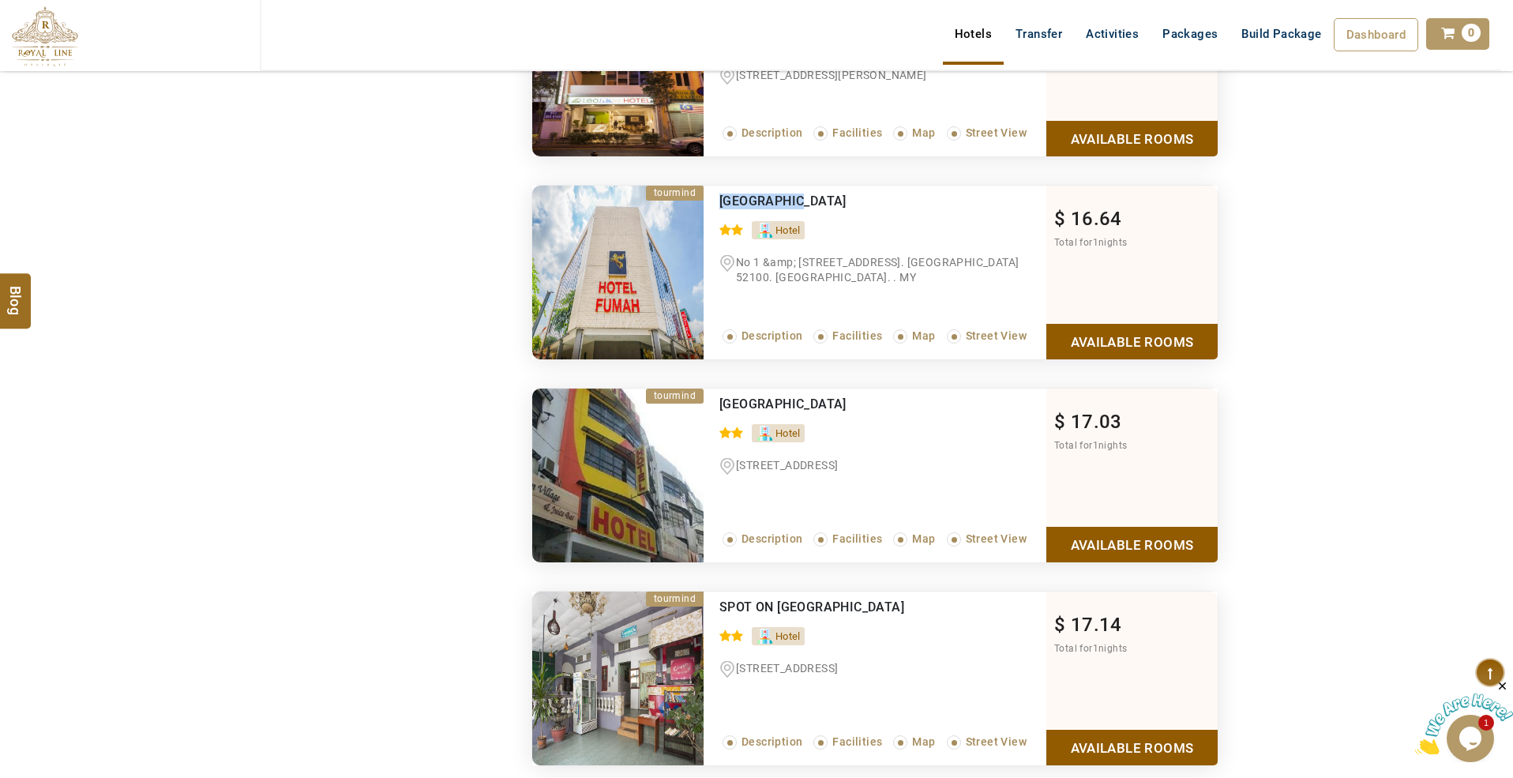
scroll to position [4214, 0]
drag, startPoint x: 905, startPoint y: 415, endPoint x: 722, endPoint y: 418, distance: 183.2
click at [722, 411] on div "New Wave Hotel Sri Hartamas" at bounding box center [849, 404] width 261 height 16
copy span "New Wave Hotel Sri Hartamas"
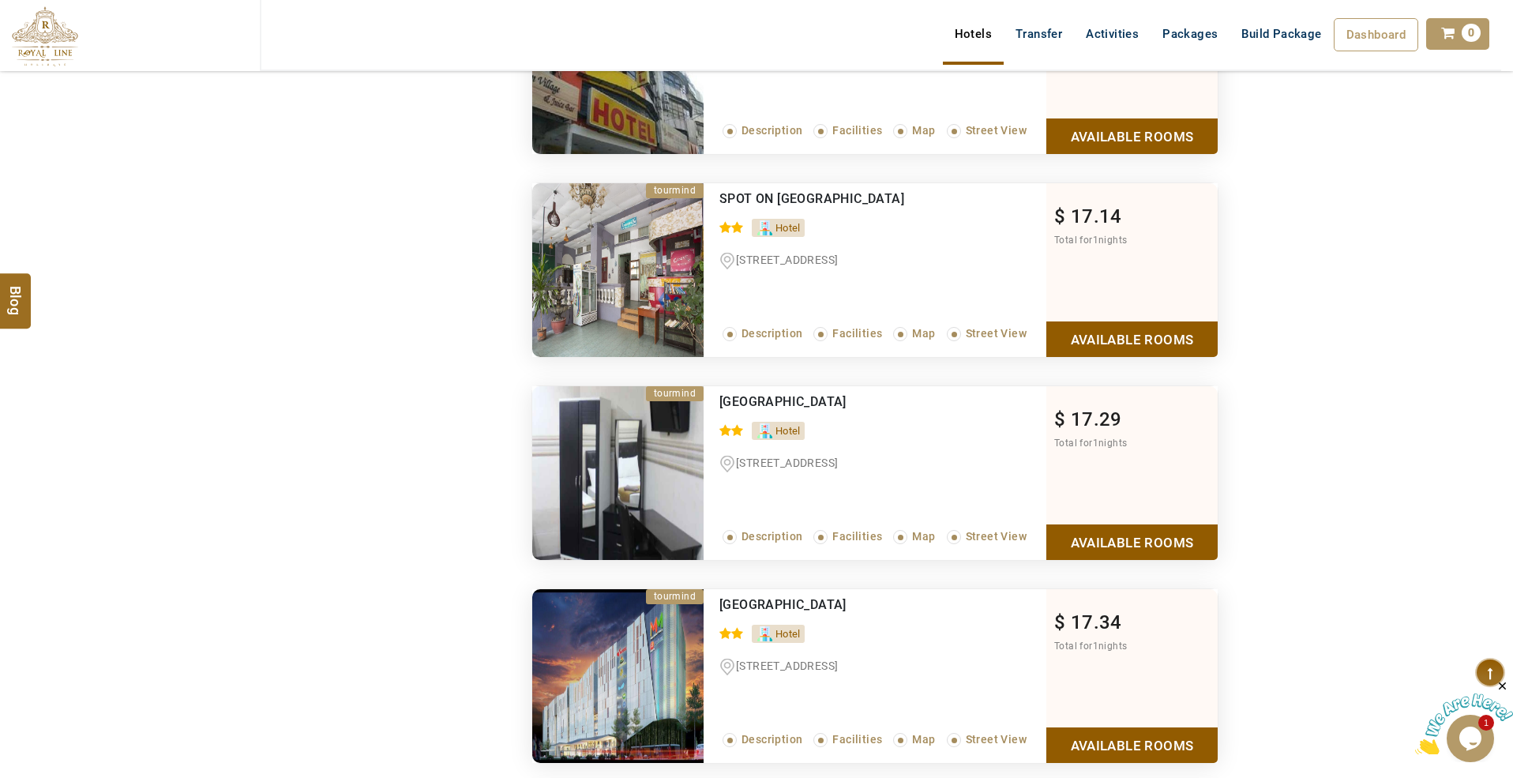
scroll to position [4636, 0]
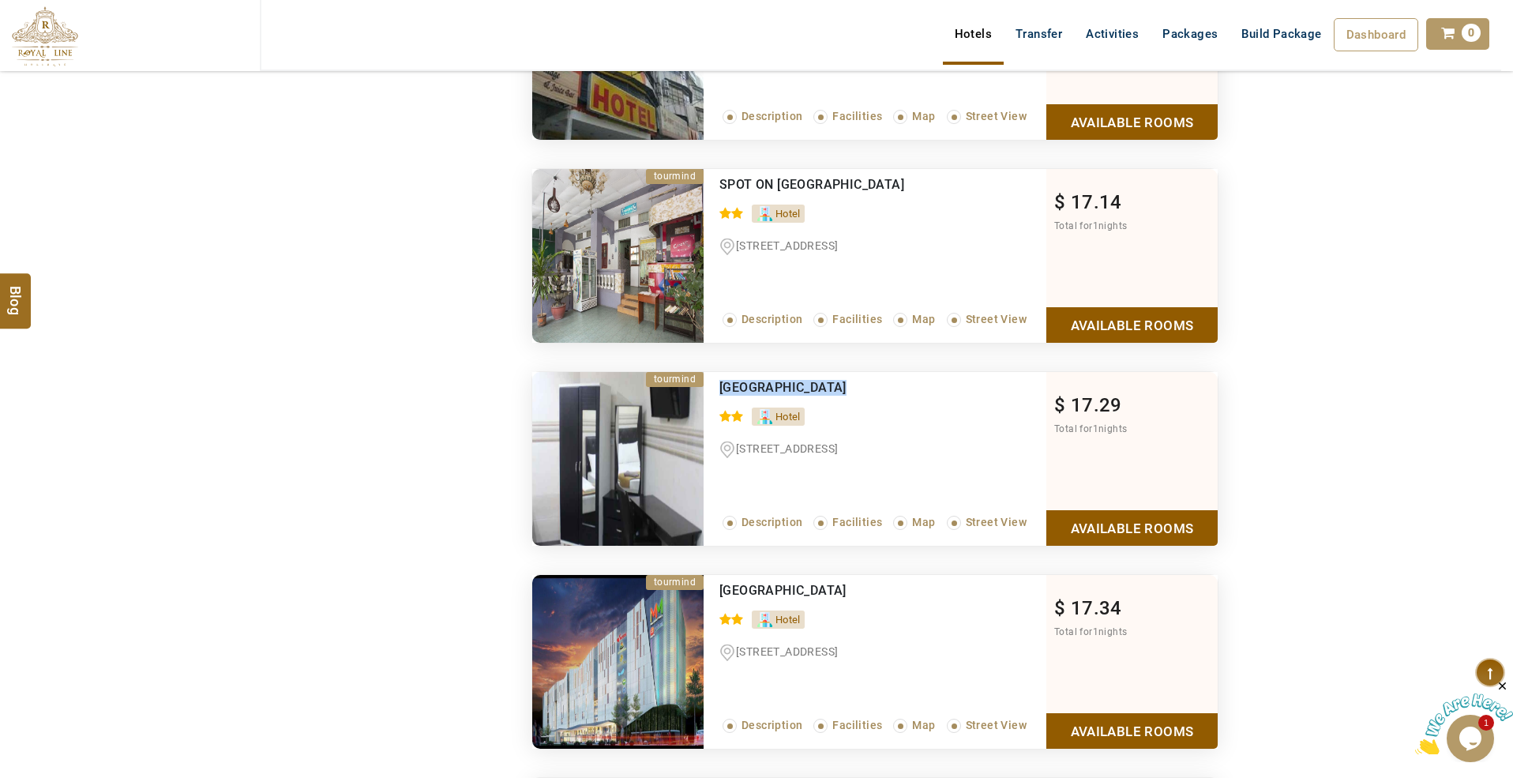
drag, startPoint x: 740, startPoint y: 404, endPoint x: 718, endPoint y: 404, distance: 22.9
click at [718, 404] on div "Sungai Besi Hotel 0 / 5 Hotel No 37 Jalan Utama Taman Serdang Raya Read More...…" at bounding box center [874, 459] width 343 height 174
copy span "Sungai Besi Hotel"
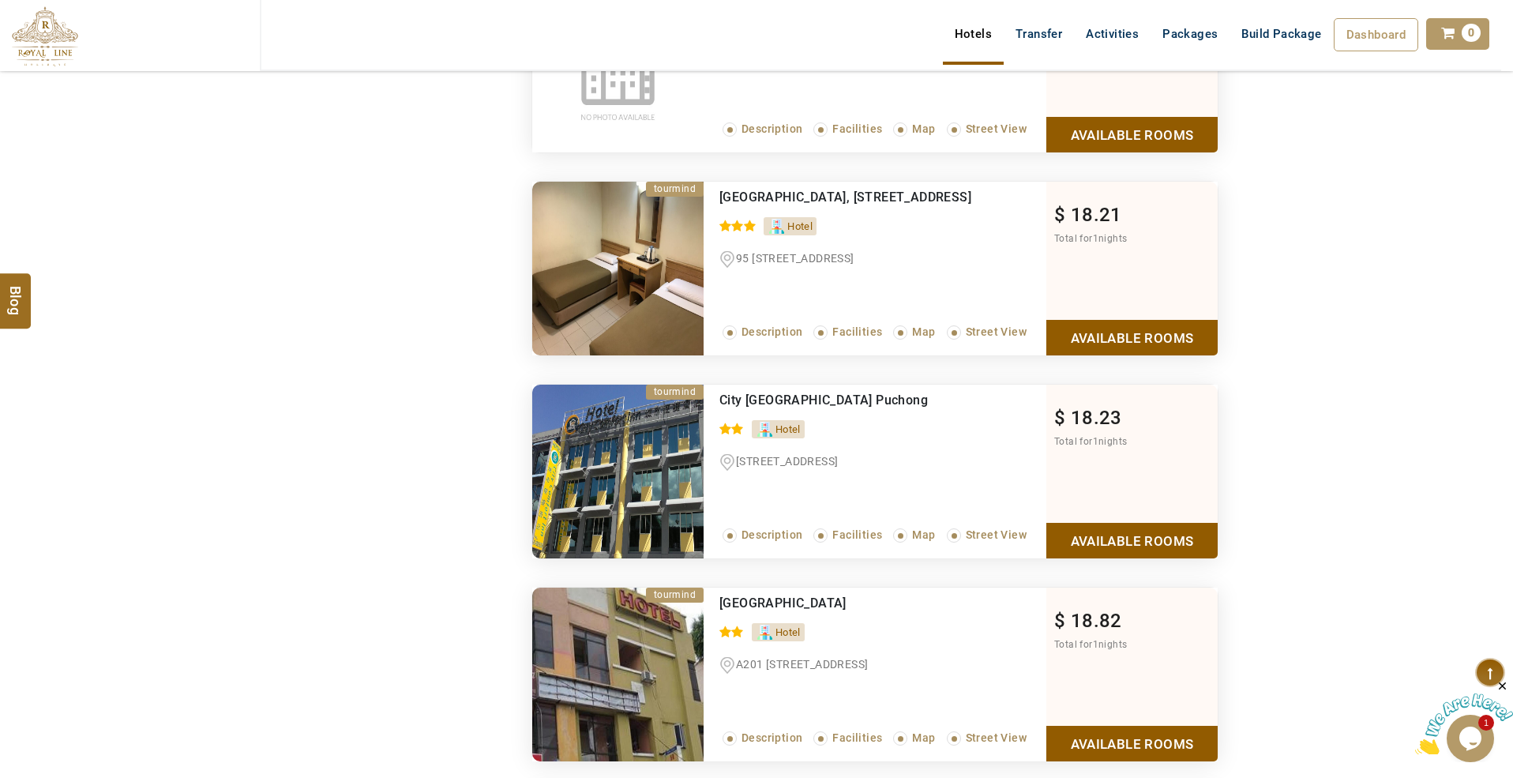
scroll to position [5477, 0]
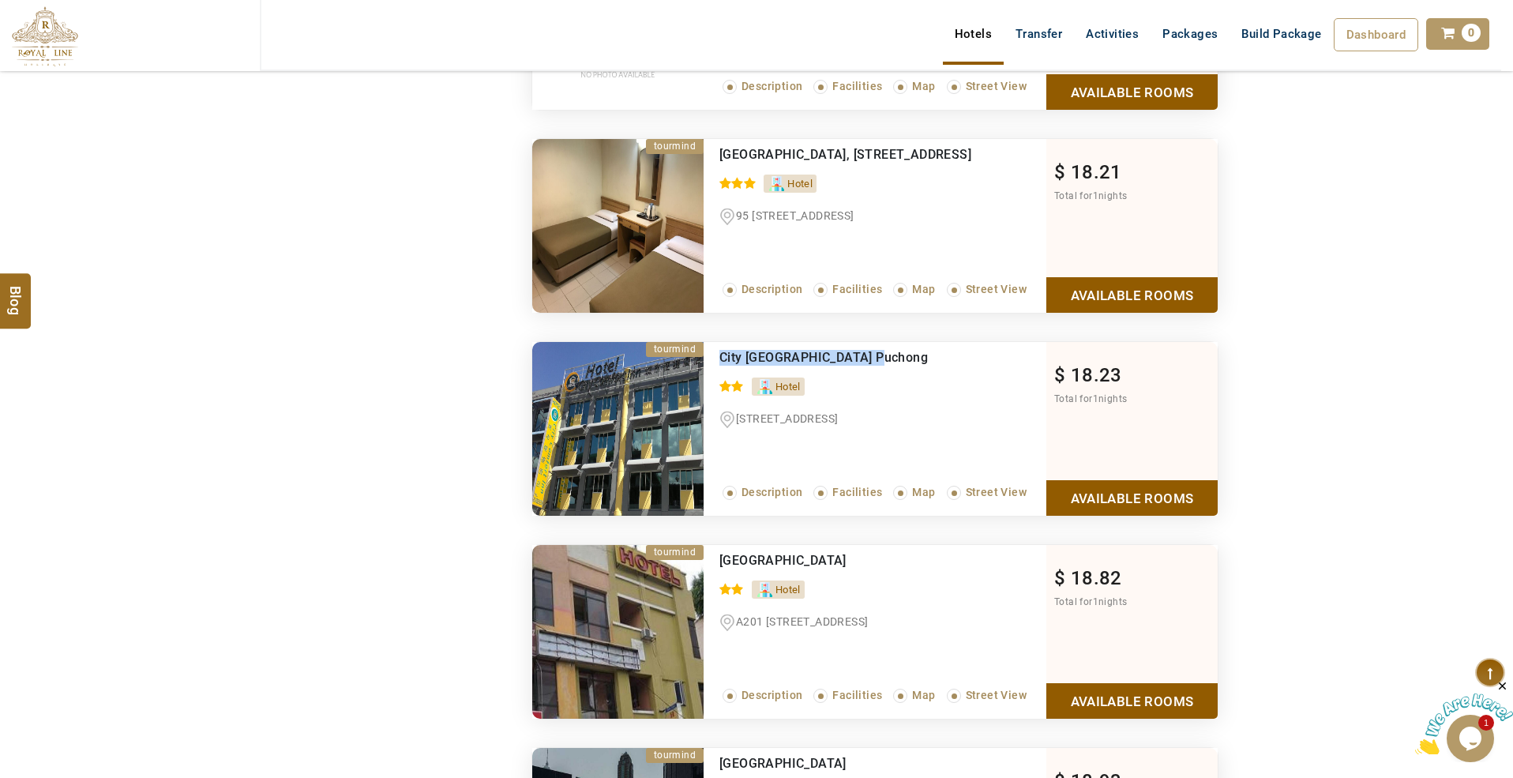
drag, startPoint x: 884, startPoint y: 376, endPoint x: 712, endPoint y: 368, distance: 172.3
click at [712, 368] on div "City Comfort Inn Puchong 0 / 5 Hotel 50 Jalan Puteri 1/2 Read More... Descripti…" at bounding box center [874, 429] width 343 height 174
copy span "City Comfort Inn Puchong"
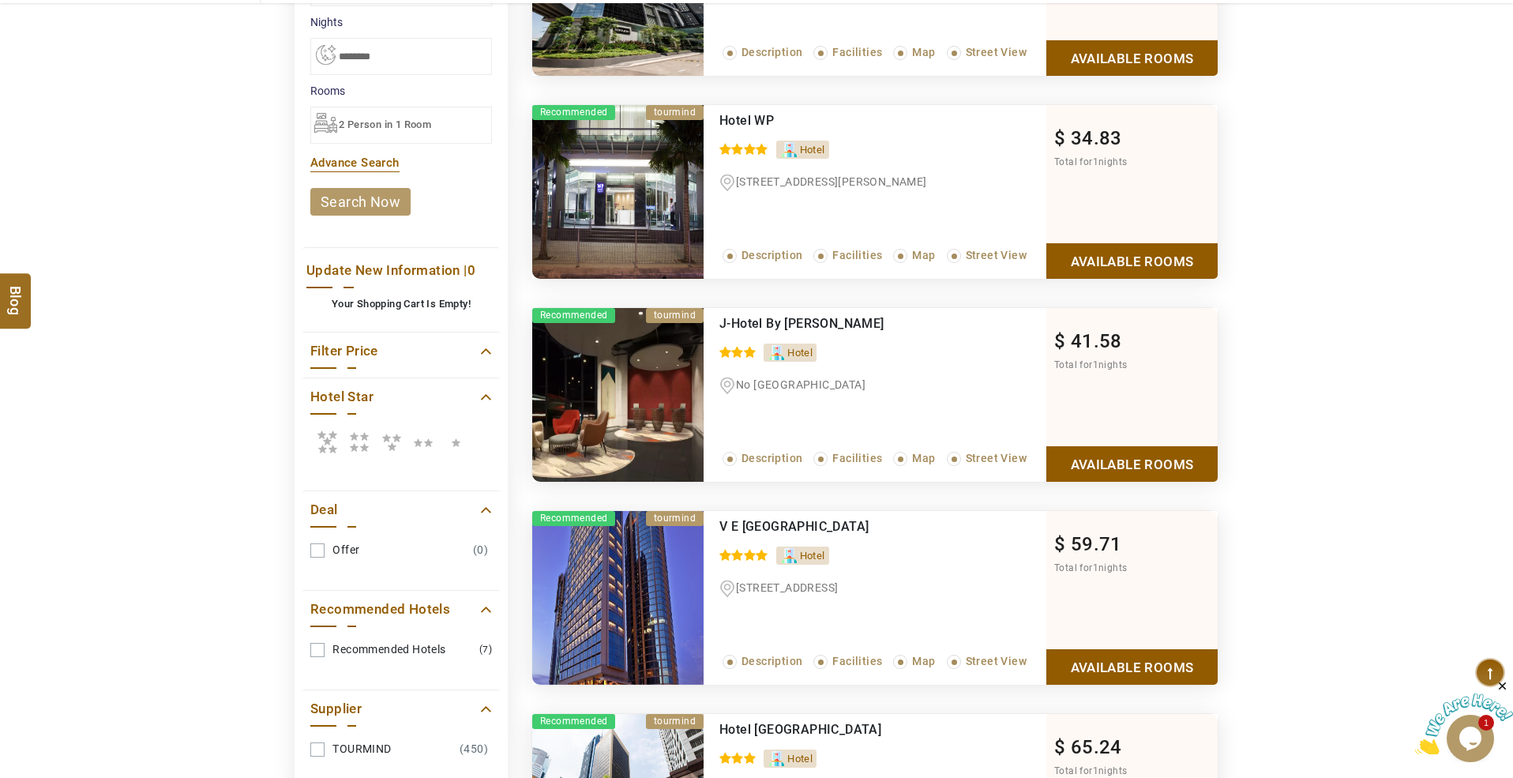
scroll to position [526, 0]
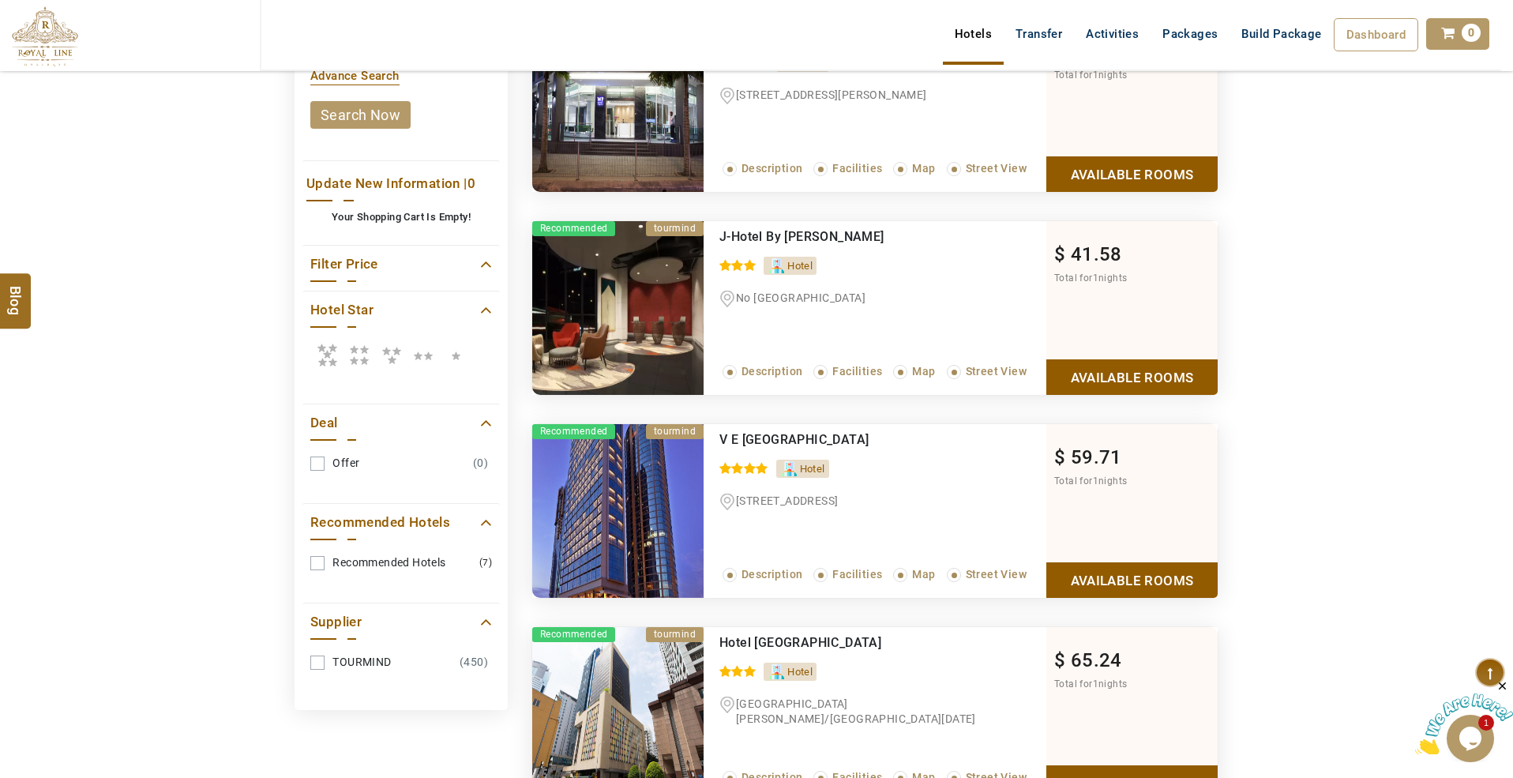
click at [328, 349] on icon at bounding box center [327, 355] width 32 height 32
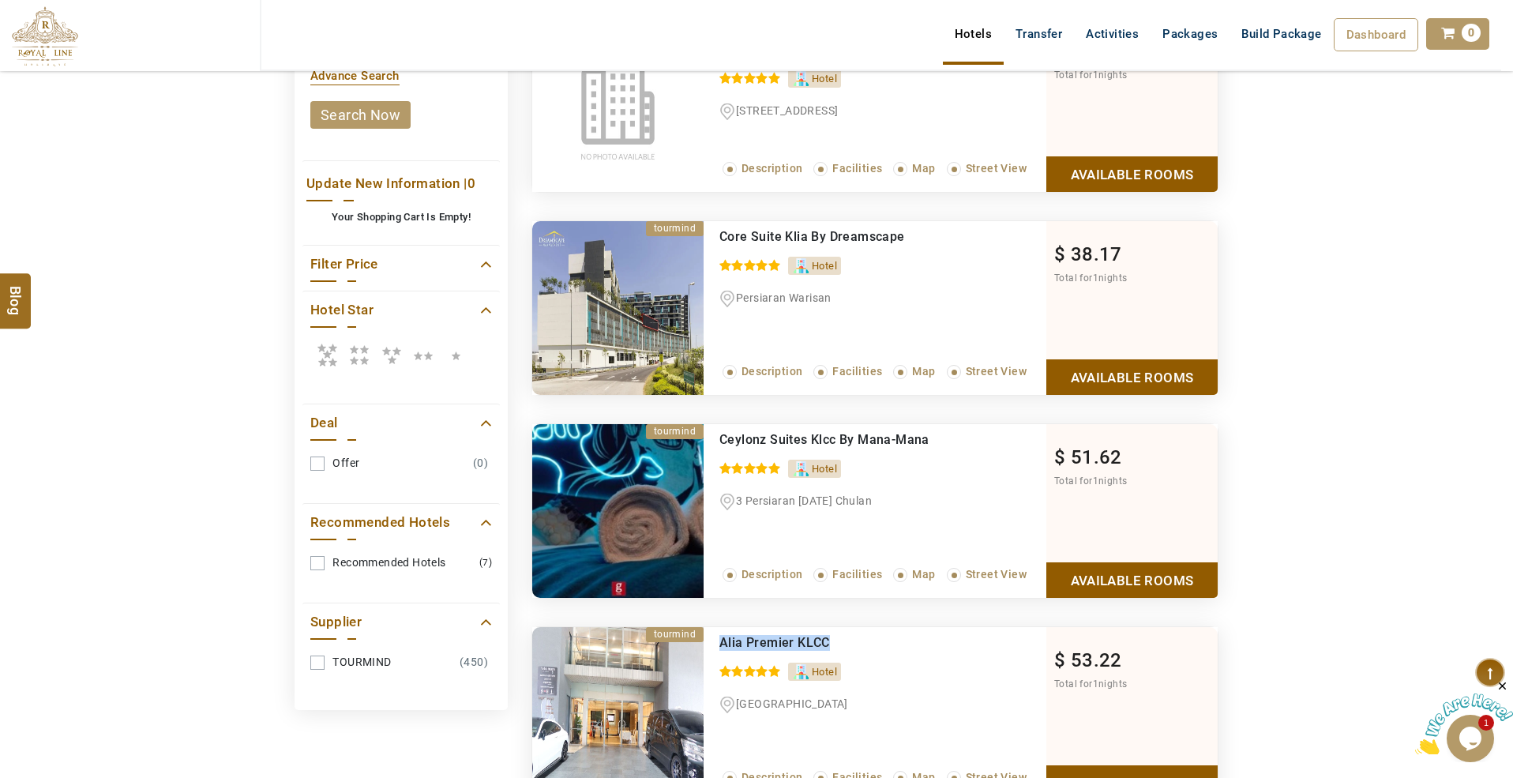
drag, startPoint x: 826, startPoint y: 645, endPoint x: 702, endPoint y: 638, distance: 124.1
click at [702, 638] on li "tourmind Recommended Alia Premier KLCC 0 / 5 Hotel 138 Jln Ampang Read More... …" at bounding box center [874, 714] width 685 height 174
copy li "Recommended Alia Premier KLCC"
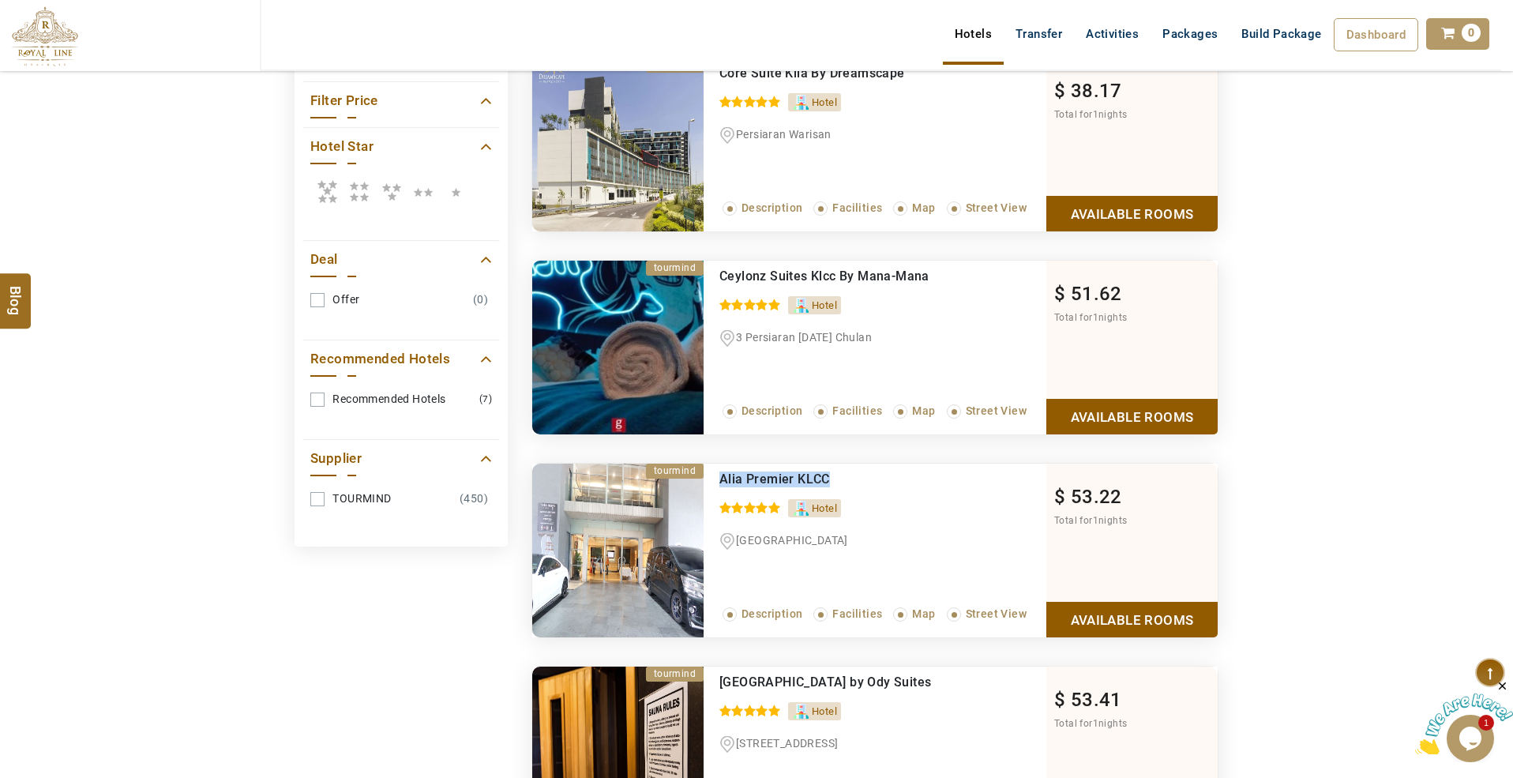
scroll to position [1037, 0]
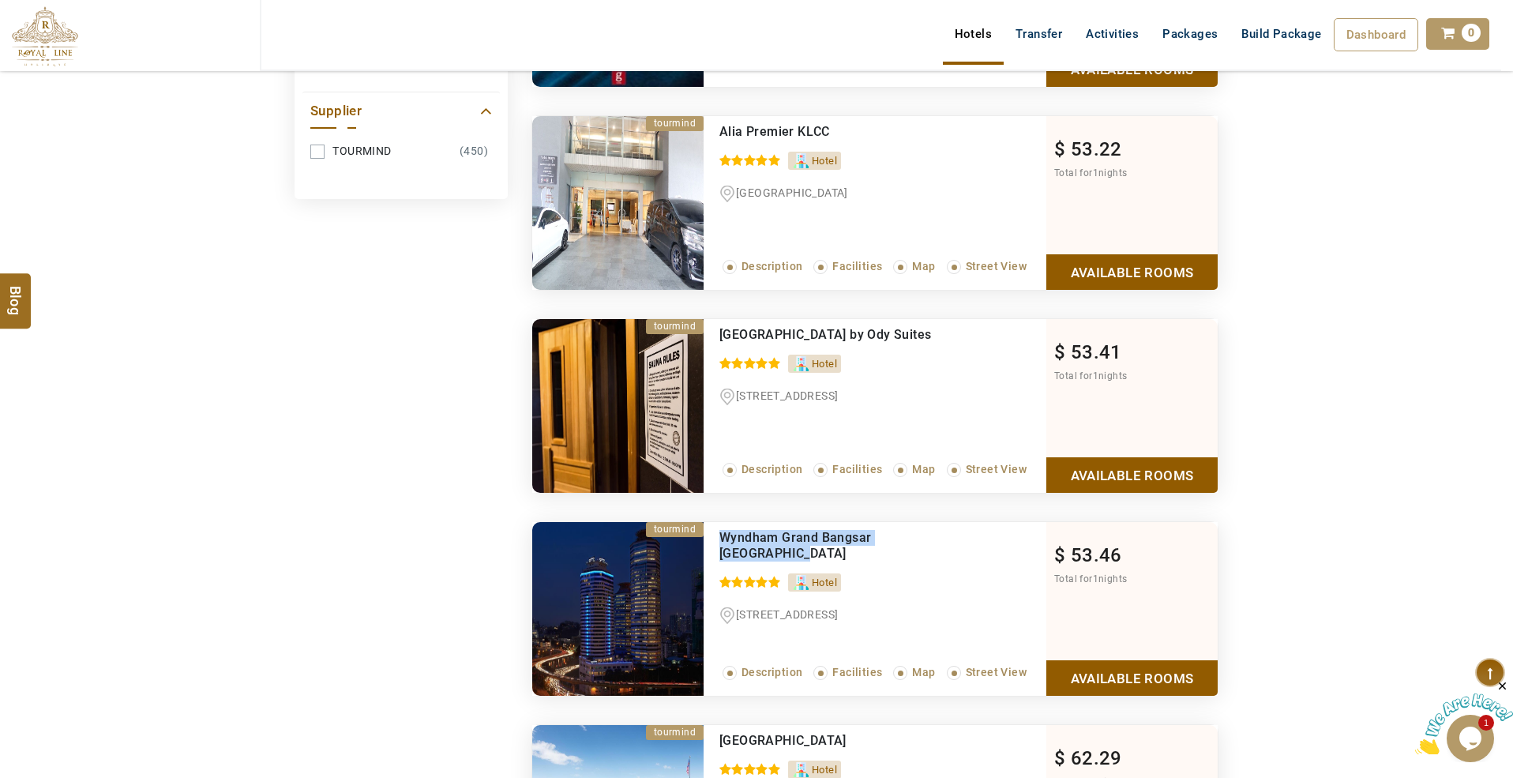
drag, startPoint x: 962, startPoint y: 537, endPoint x: 722, endPoint y: 541, distance: 240.0
click at [722, 541] on div "Wyndham Grand Bangsar Kuala Lumpur" at bounding box center [849, 546] width 261 height 32
copy span "Wyndham Grand Bangsar Kuala Lumpur"
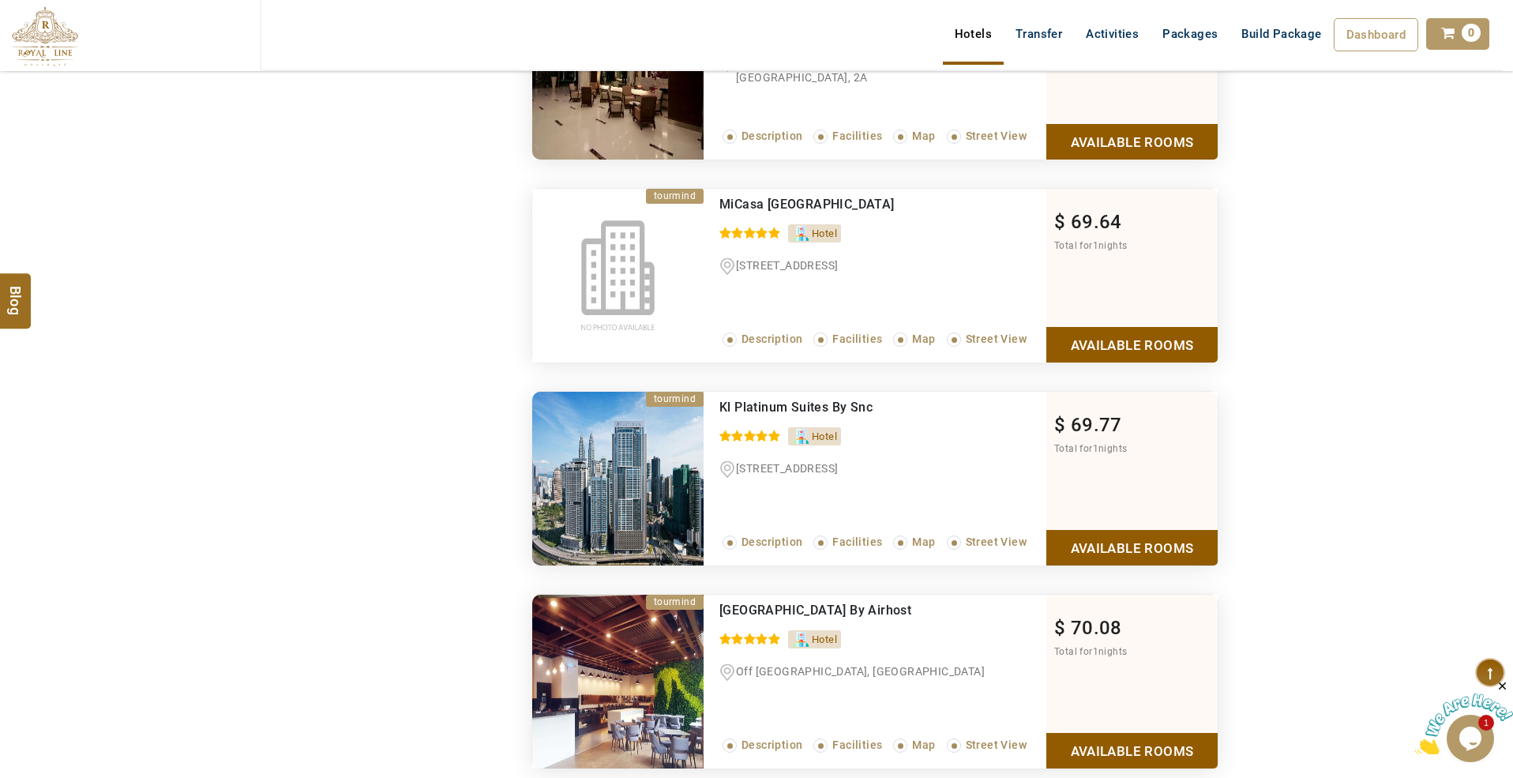
scroll to position [2405, 0]
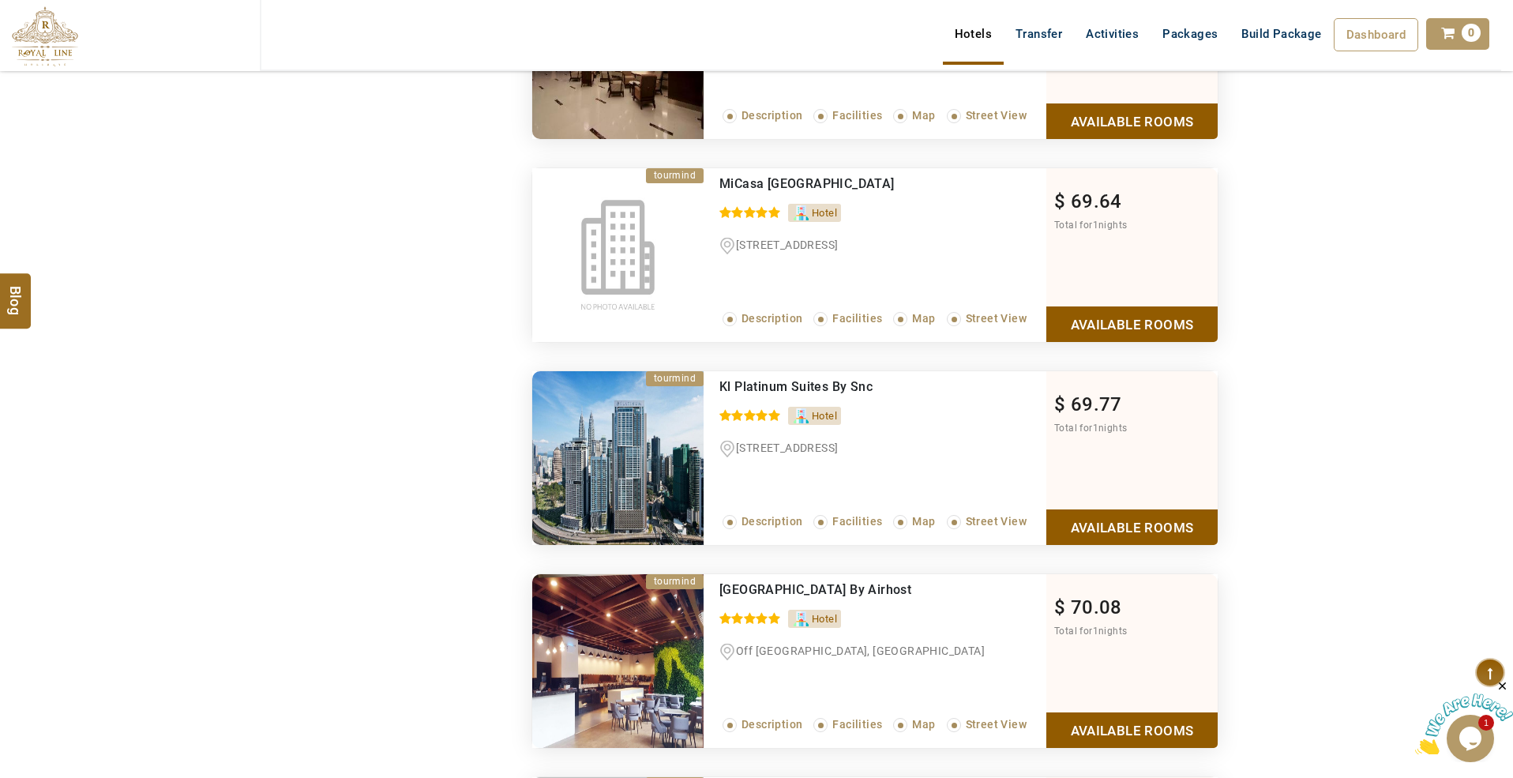
drag, startPoint x: 920, startPoint y: 594, endPoint x: 718, endPoint y: 604, distance: 202.4
click at [718, 604] on div "Bangsar Trade Centre By Airhost 0 / 5 Hotel Off Jalan Pantai Baharu, Tower D Re…" at bounding box center [874, 661] width 343 height 174
copy span "Bangsar Trade Centre By Airhost"
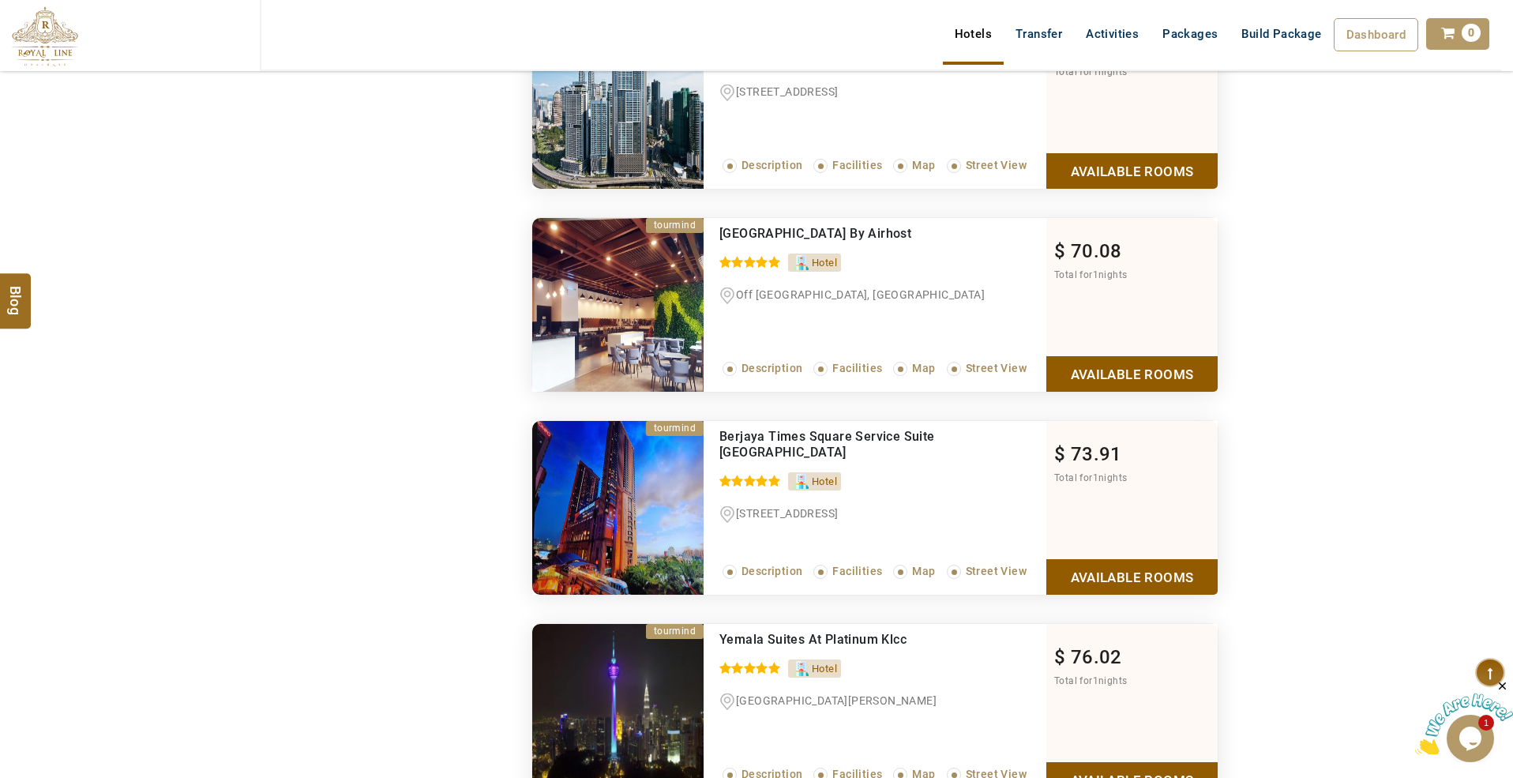
scroll to position [2931, 0]
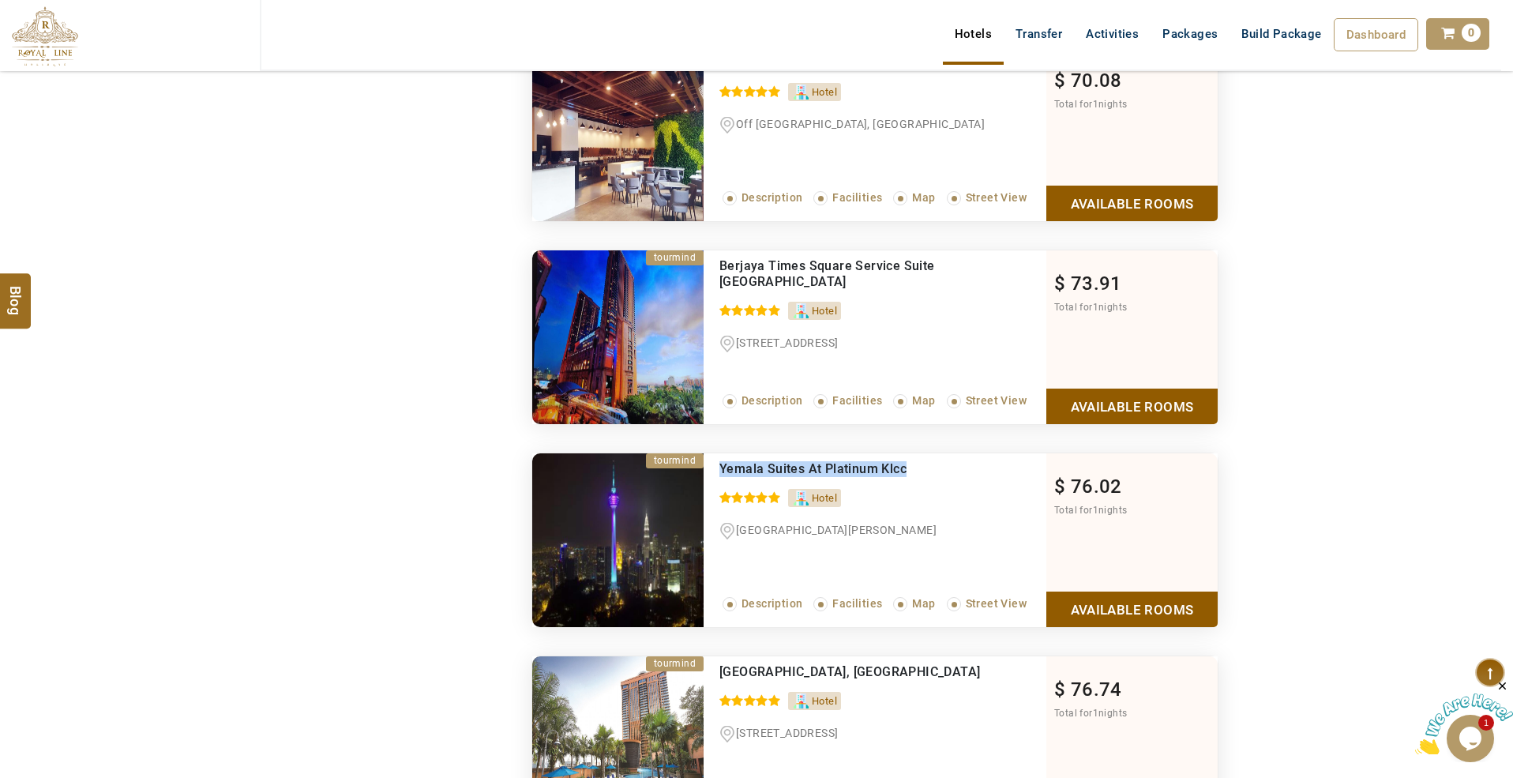
drag, startPoint x: 857, startPoint y: 478, endPoint x: 718, endPoint y: 478, distance: 138.9
click at [718, 478] on div "Yemala Suites At Platinum Klcc 0 / 5 Hotel Jalan Sultan Ismail Read More... Des…" at bounding box center [874, 540] width 343 height 174
copy span "Yemala Suites At Platinum Klcc"
